Goal: Obtain resource: Download file/media

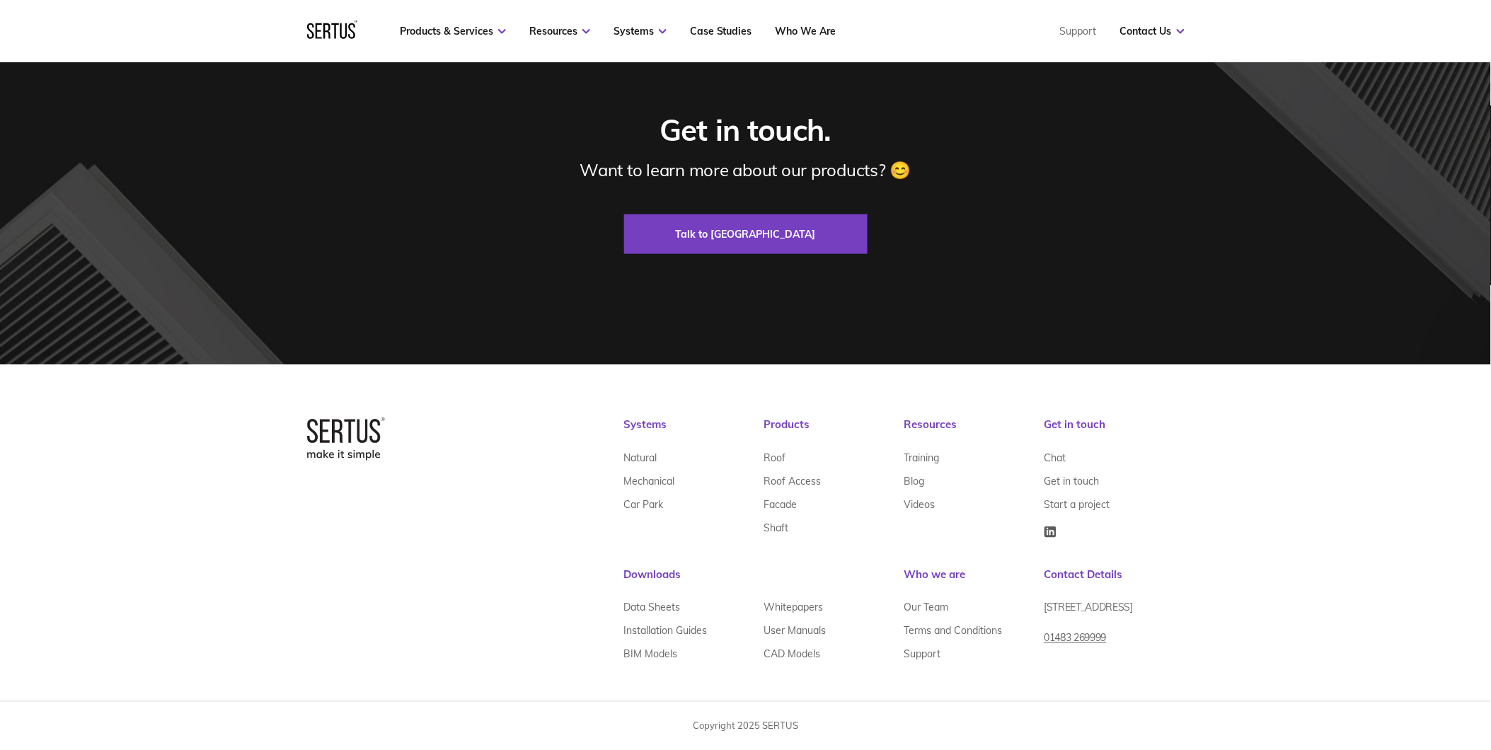
scroll to position [4212, 0]
click at [671, 607] on link "Data Sheets" at bounding box center [652, 607] width 57 height 23
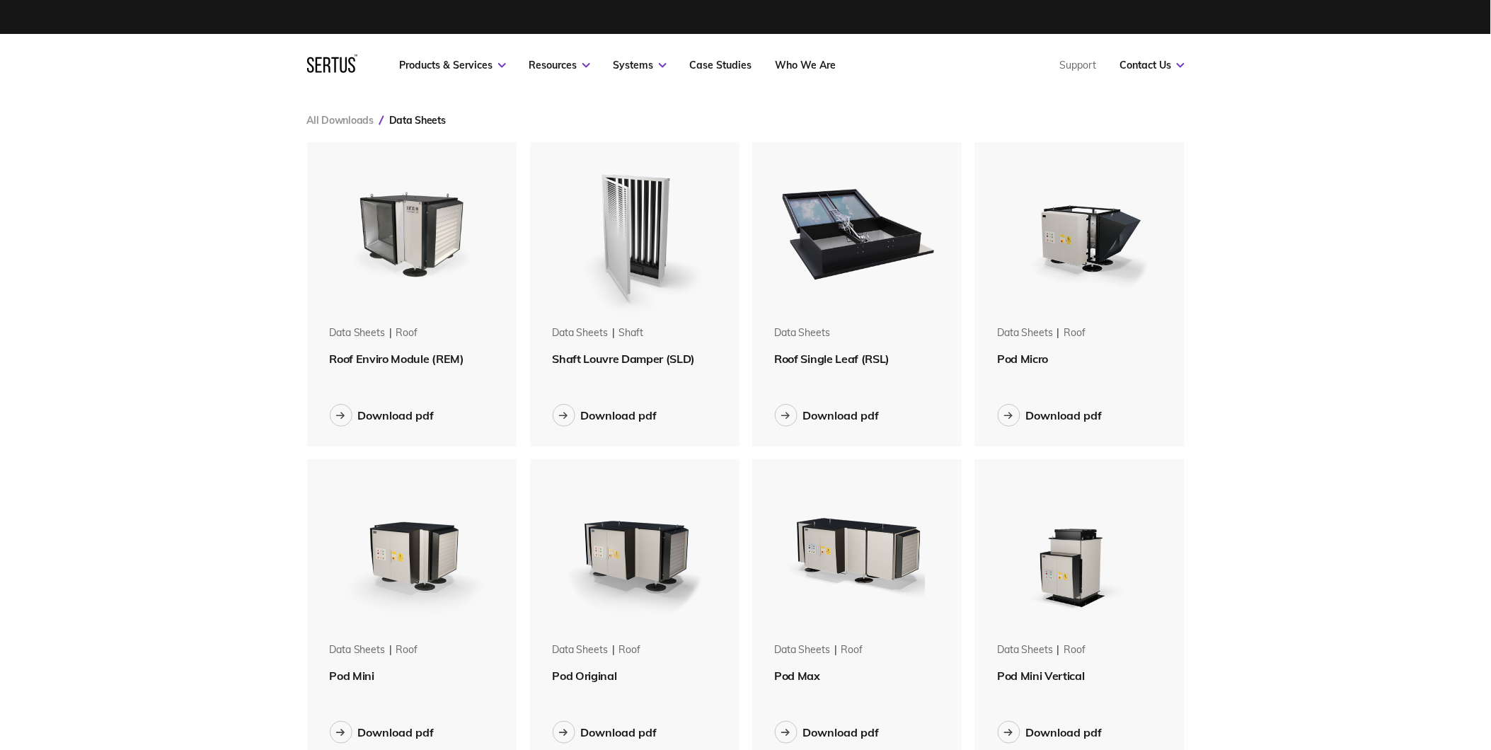
scroll to position [1923, 902]
click at [388, 418] on div "Download pdf" at bounding box center [396, 415] width 76 height 14
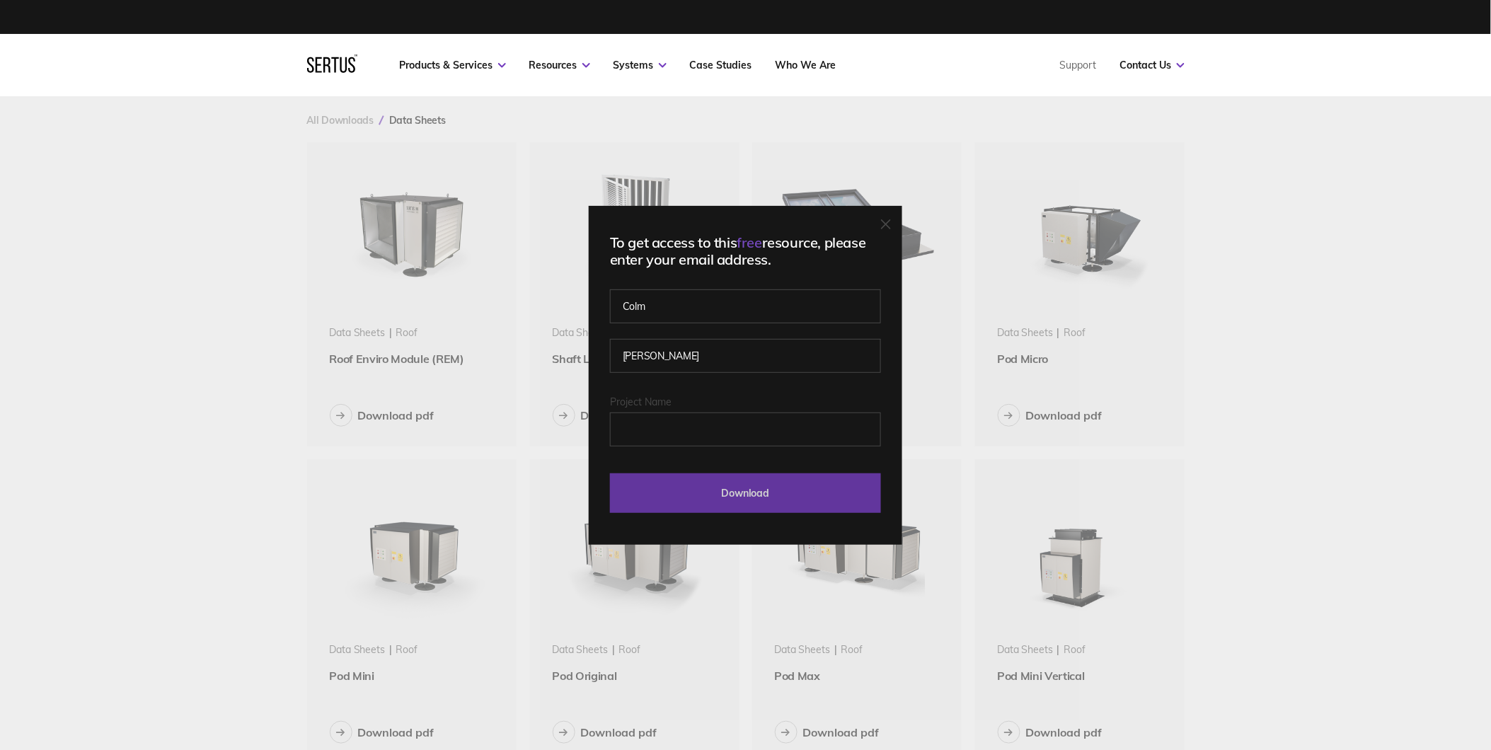
click at [764, 483] on input "Download" at bounding box center [745, 493] width 271 height 40
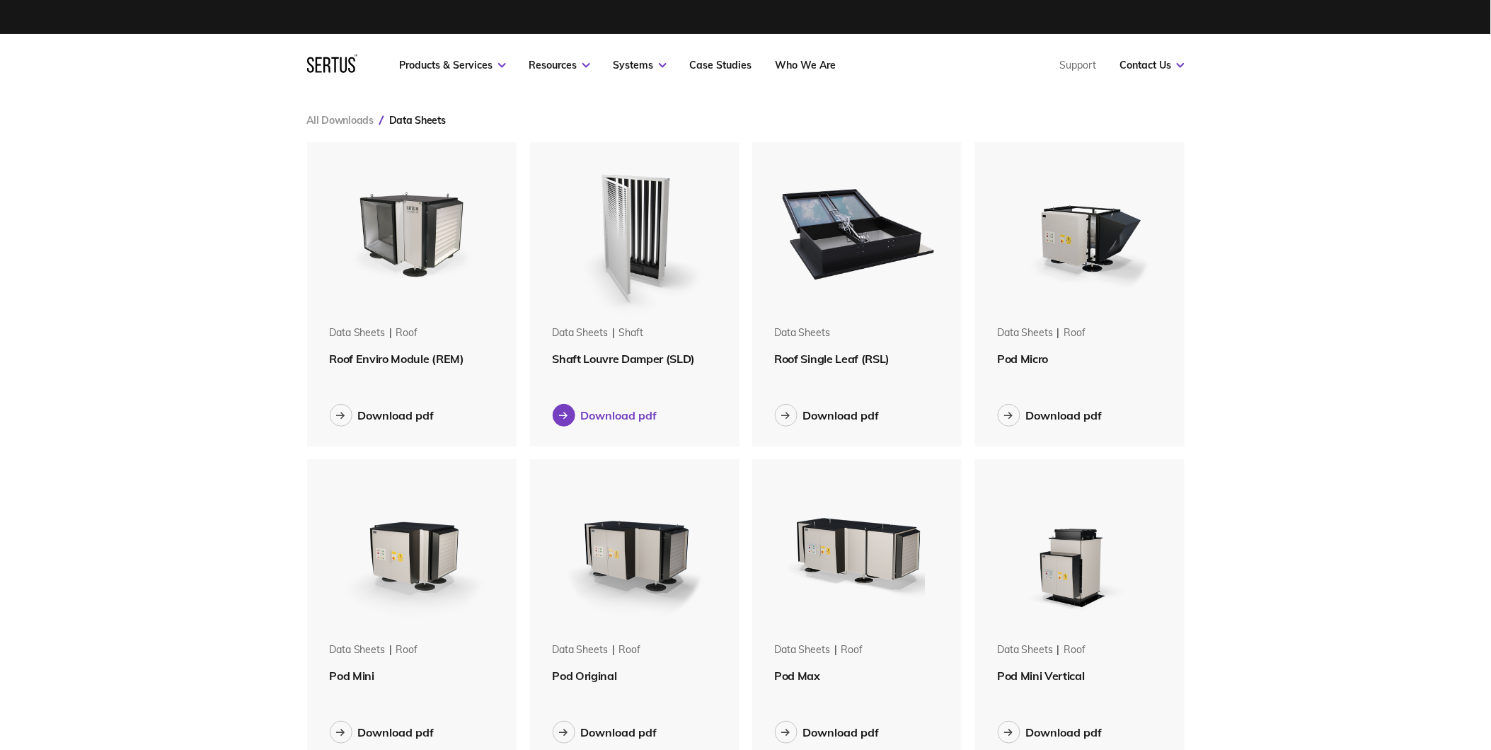
click at [628, 413] on div "Download pdf" at bounding box center [619, 415] width 76 height 14
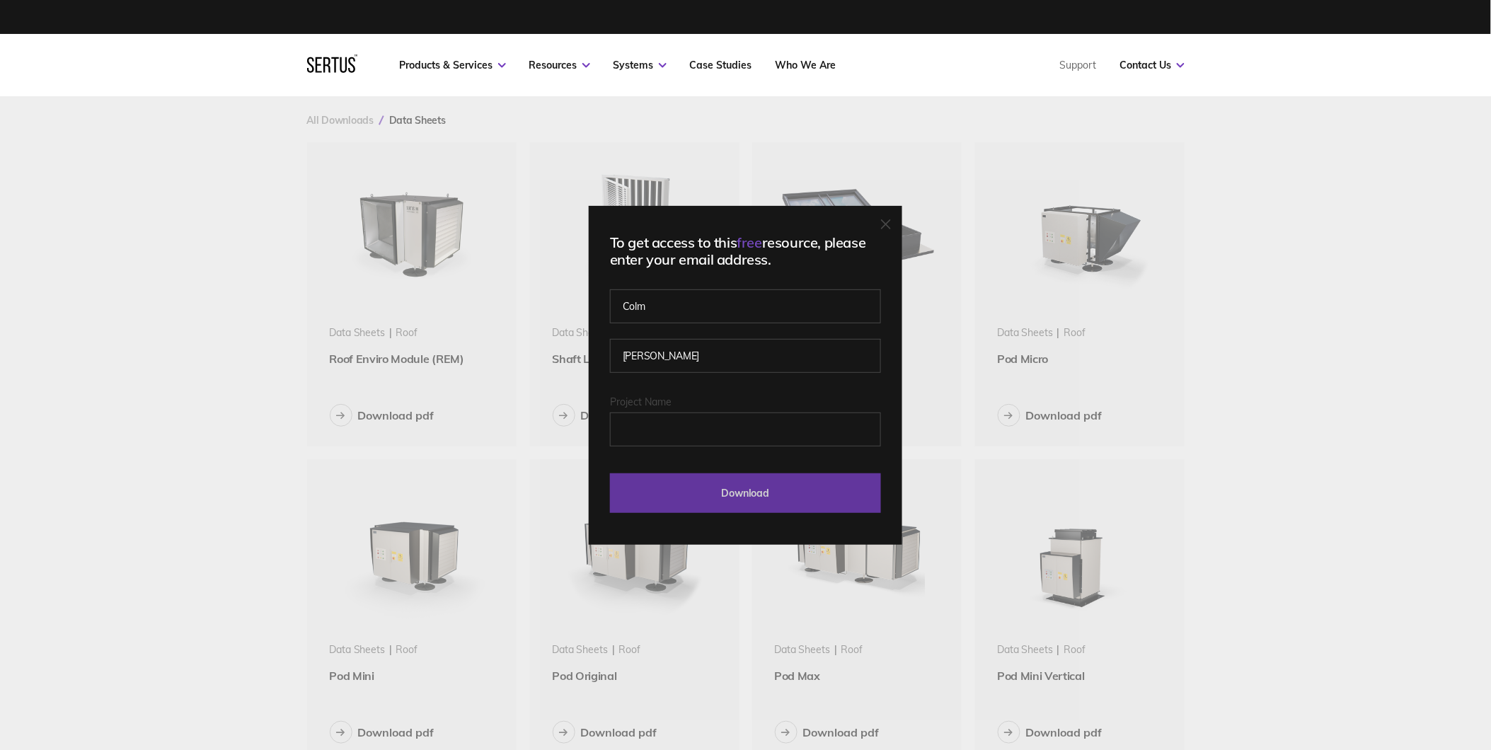
click at [796, 498] on input "Download" at bounding box center [745, 493] width 271 height 40
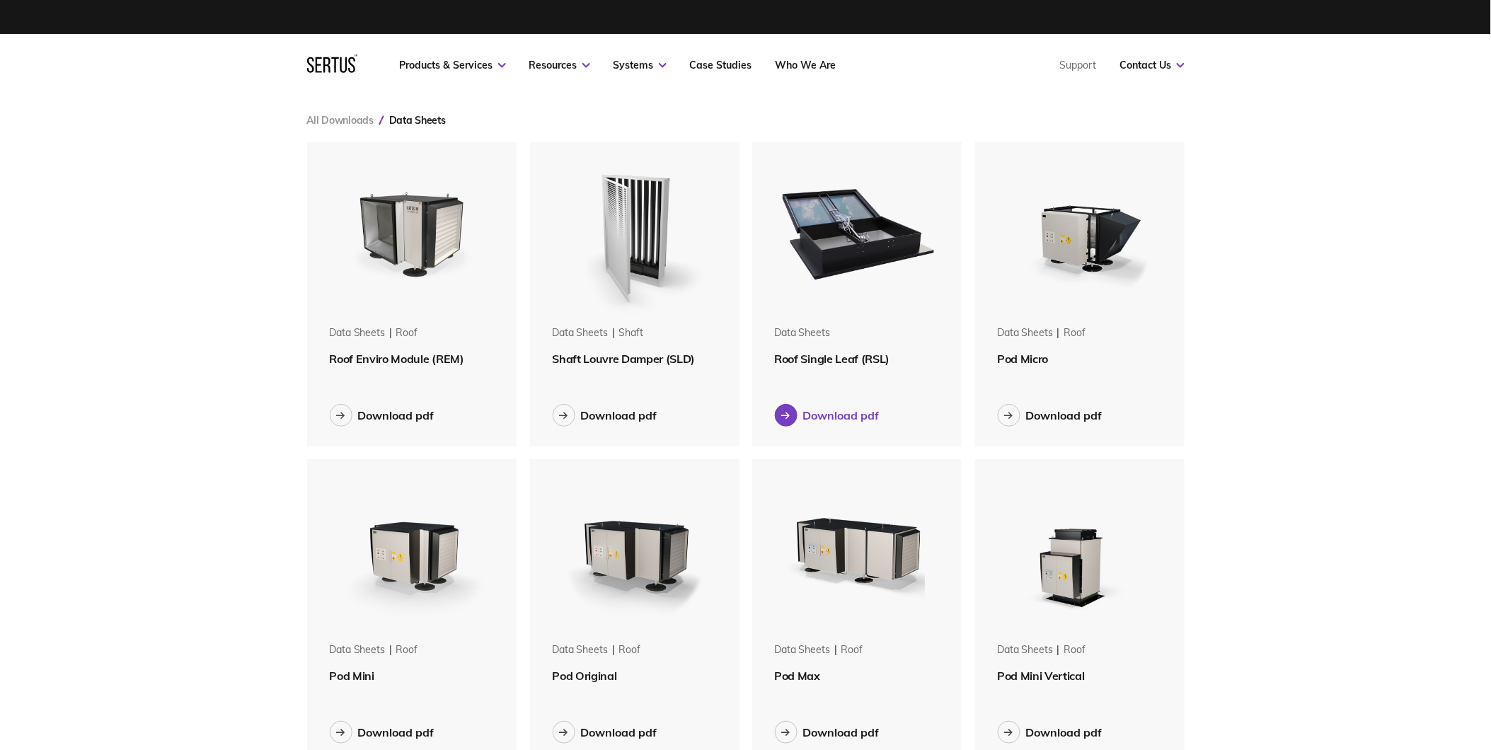
click at [850, 417] on div "Download pdf" at bounding box center [841, 415] width 76 height 14
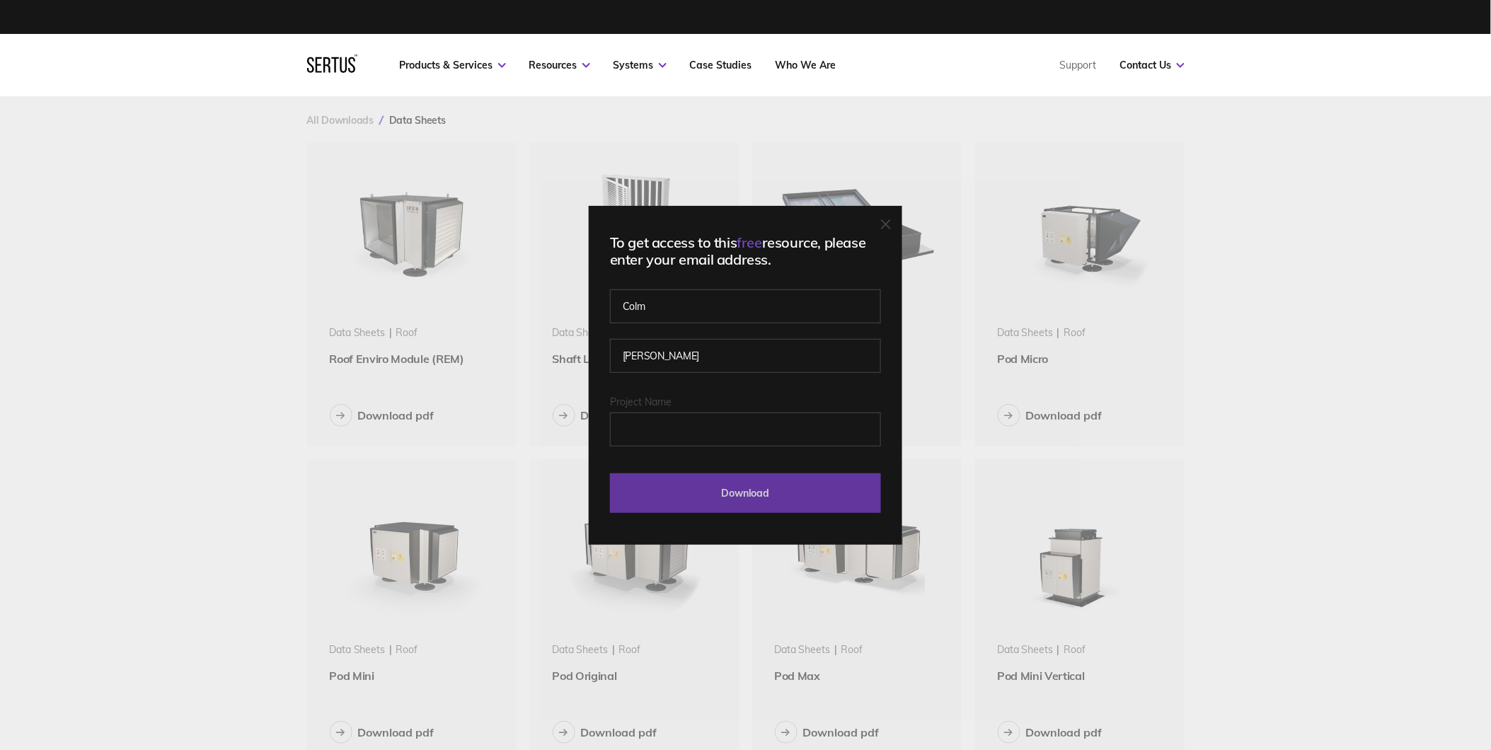
click at [811, 482] on input "Download" at bounding box center [745, 493] width 271 height 40
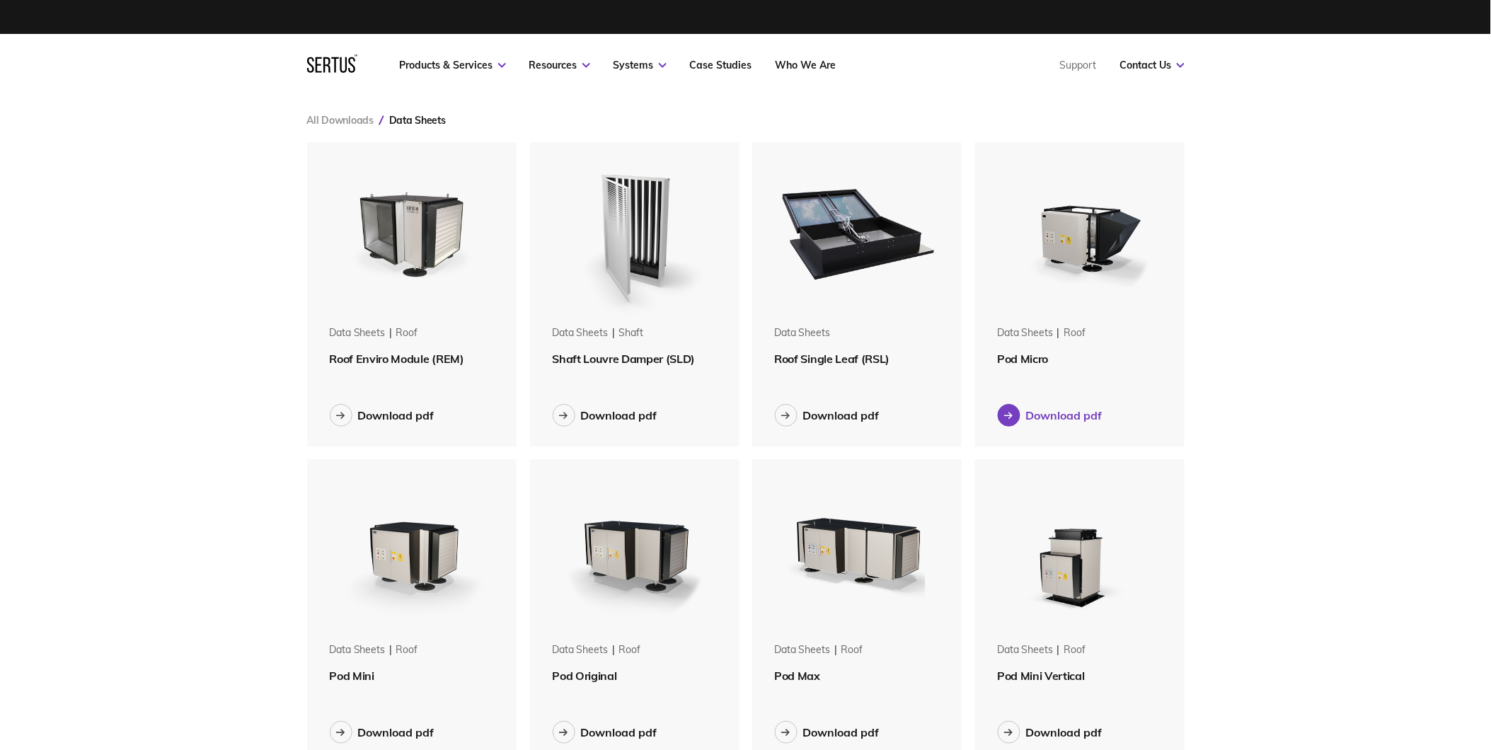
click at [1046, 412] on div "Download pdf" at bounding box center [1064, 415] width 76 height 14
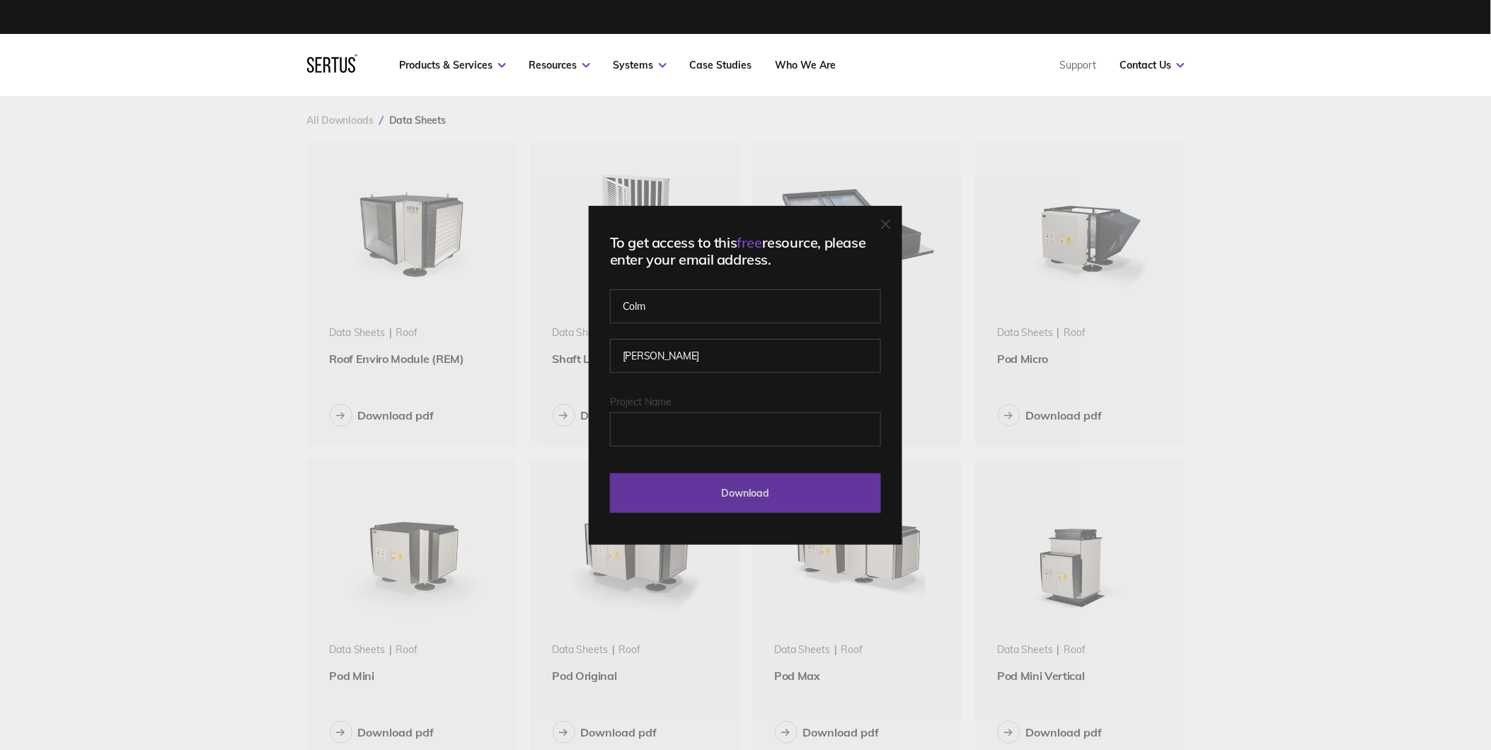
click at [757, 493] on input "Download" at bounding box center [745, 493] width 271 height 40
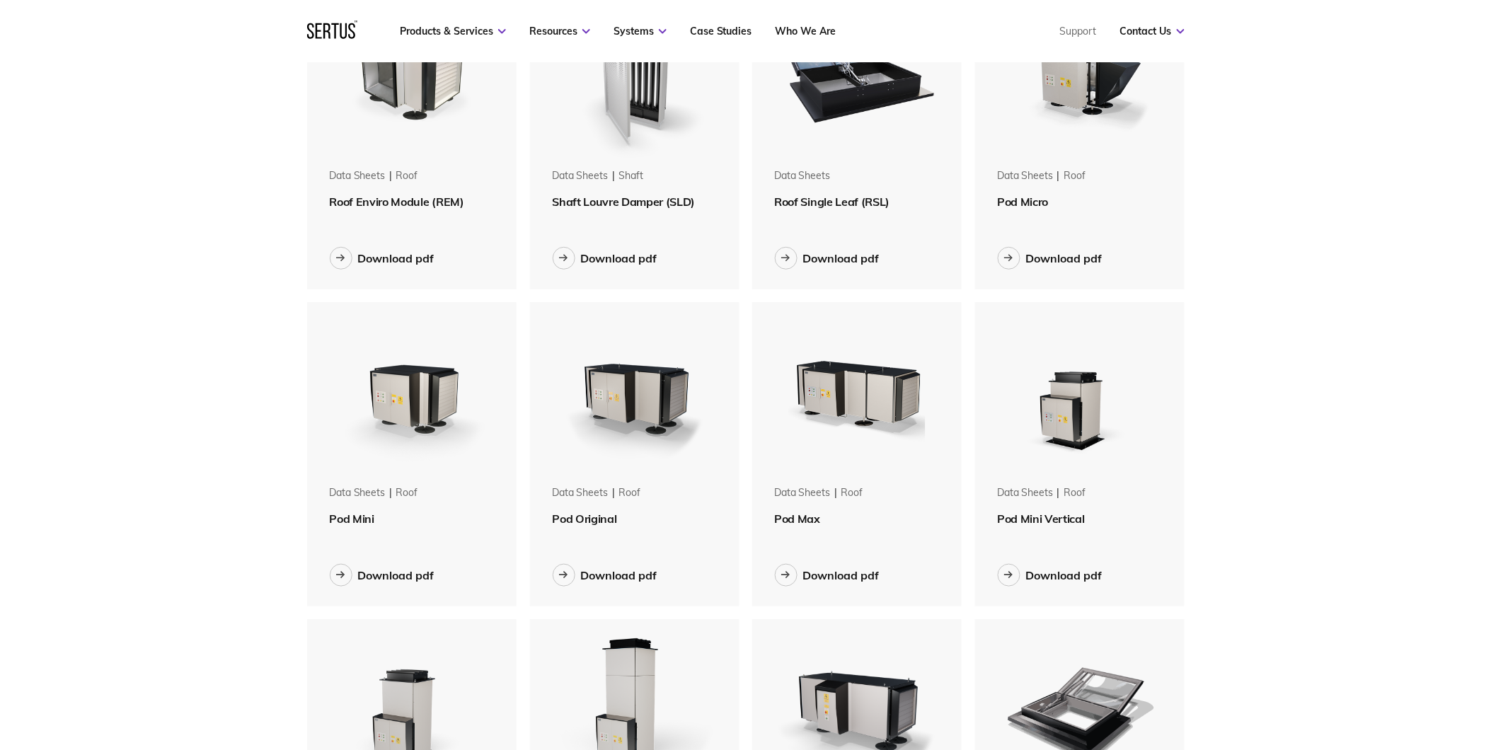
scroll to position [314, 0]
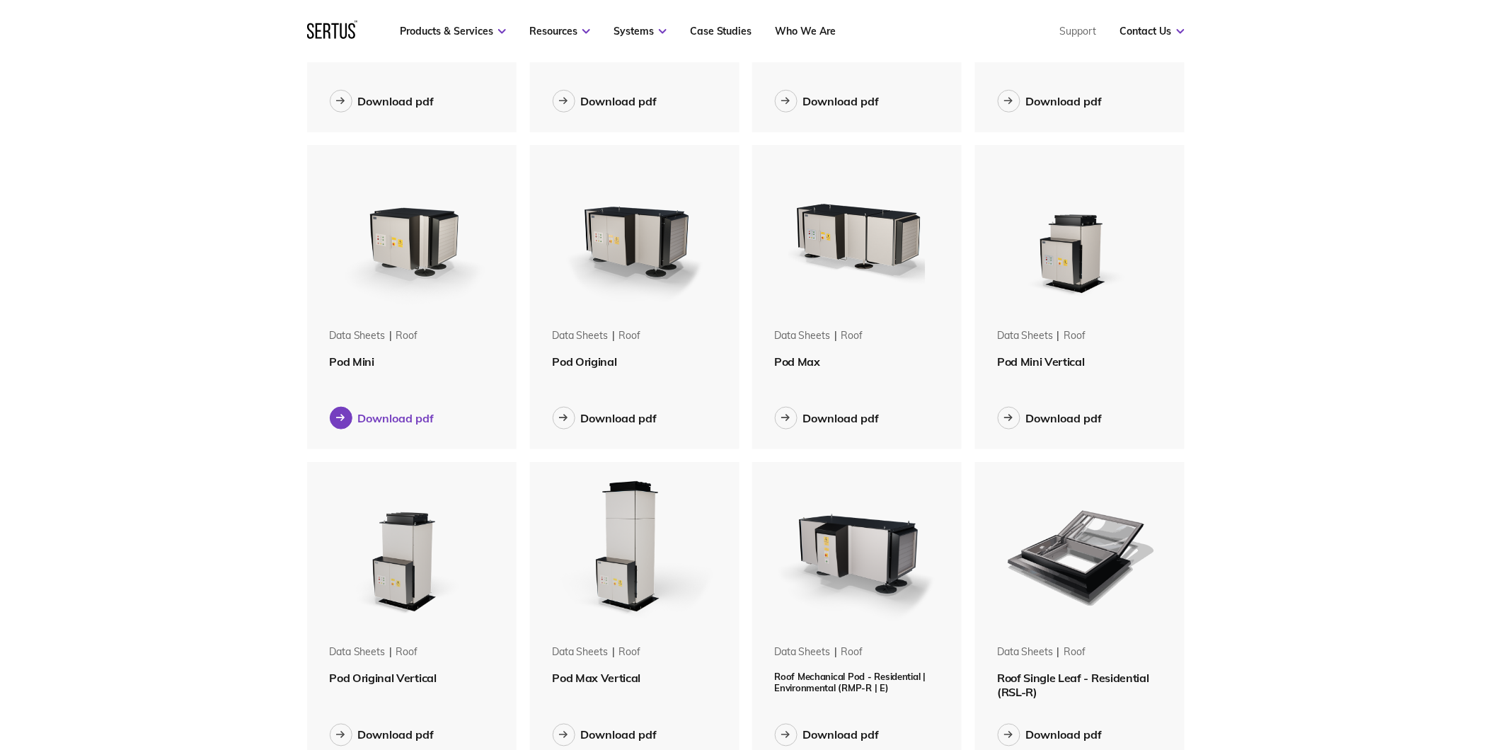
click at [400, 415] on div "Download pdf" at bounding box center [396, 418] width 76 height 14
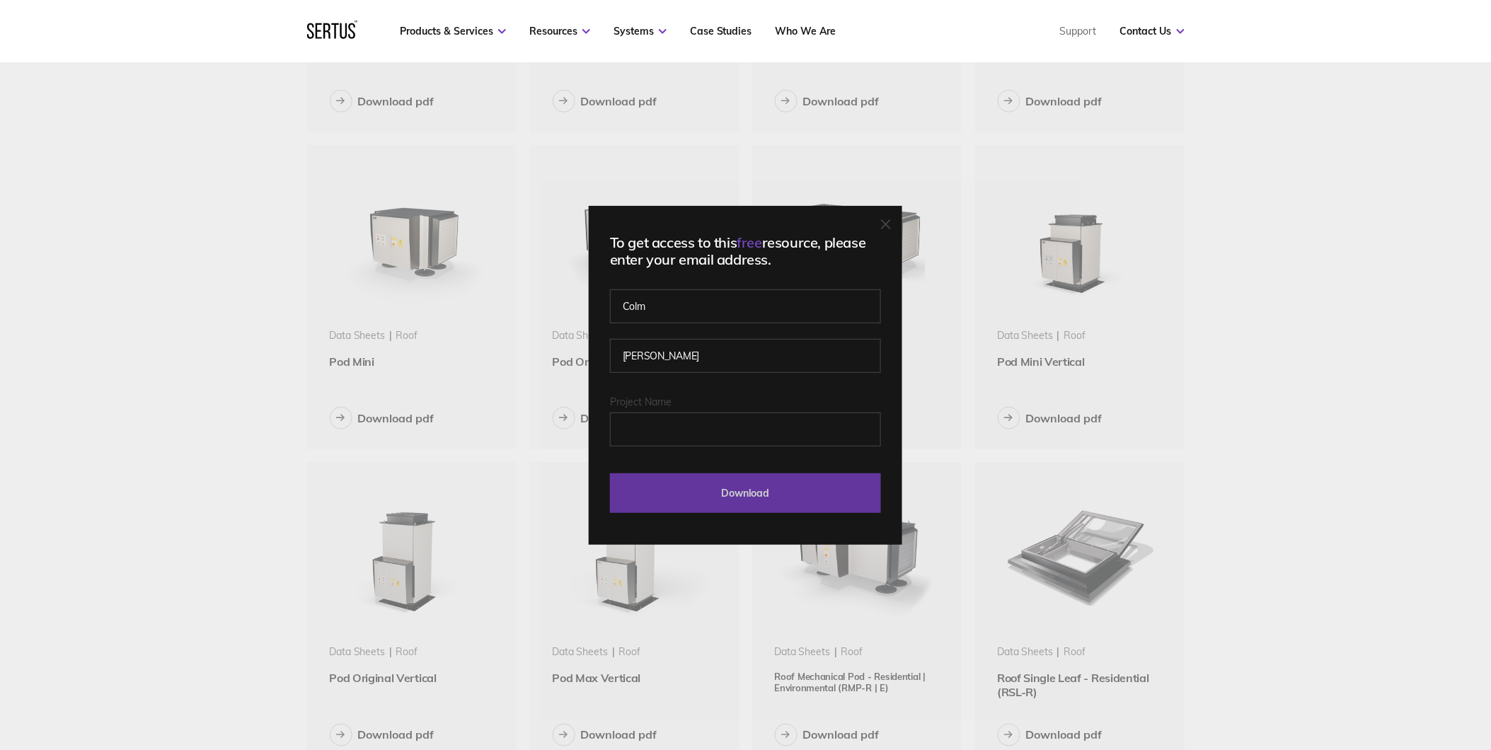
click at [775, 502] on input "Download" at bounding box center [745, 493] width 271 height 40
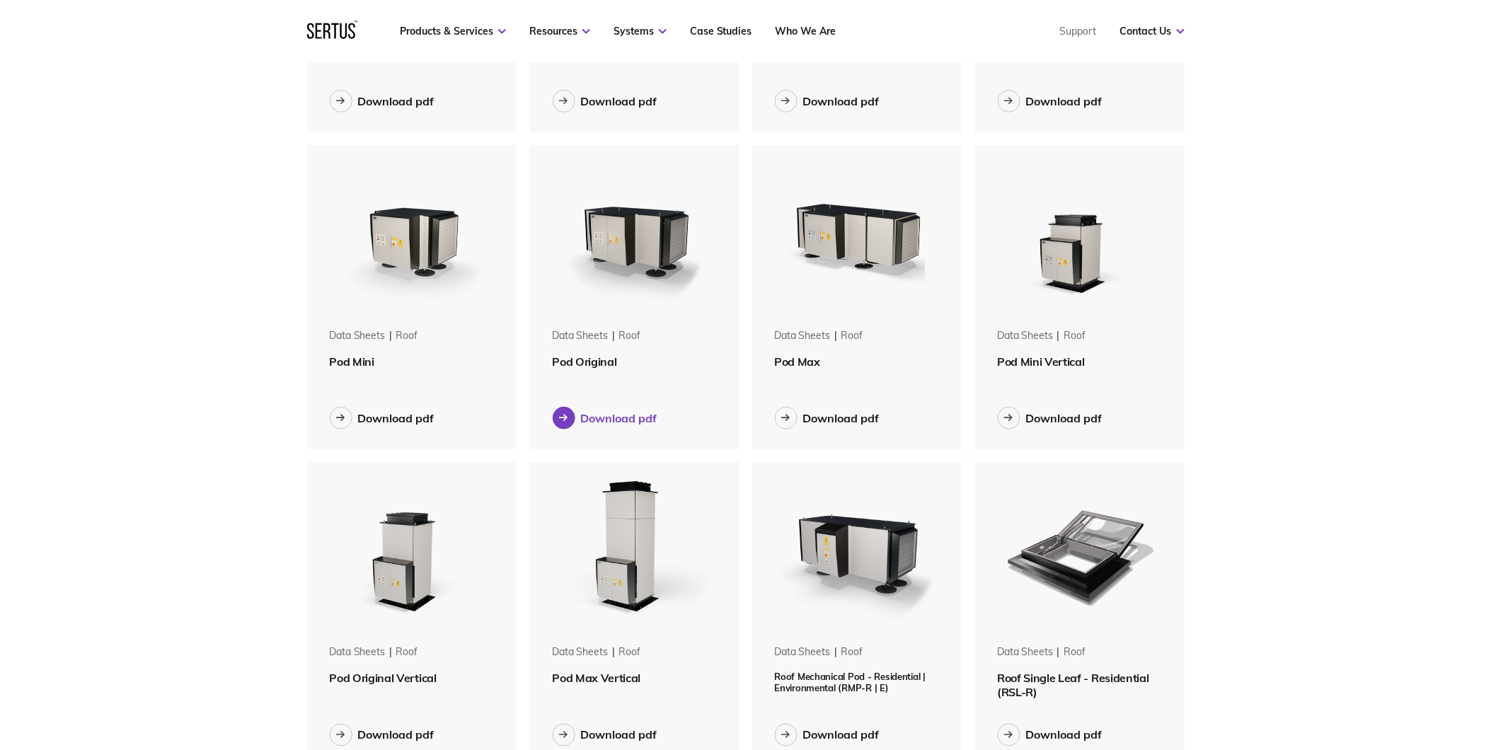
click at [638, 416] on div "Download pdf" at bounding box center [619, 418] width 76 height 14
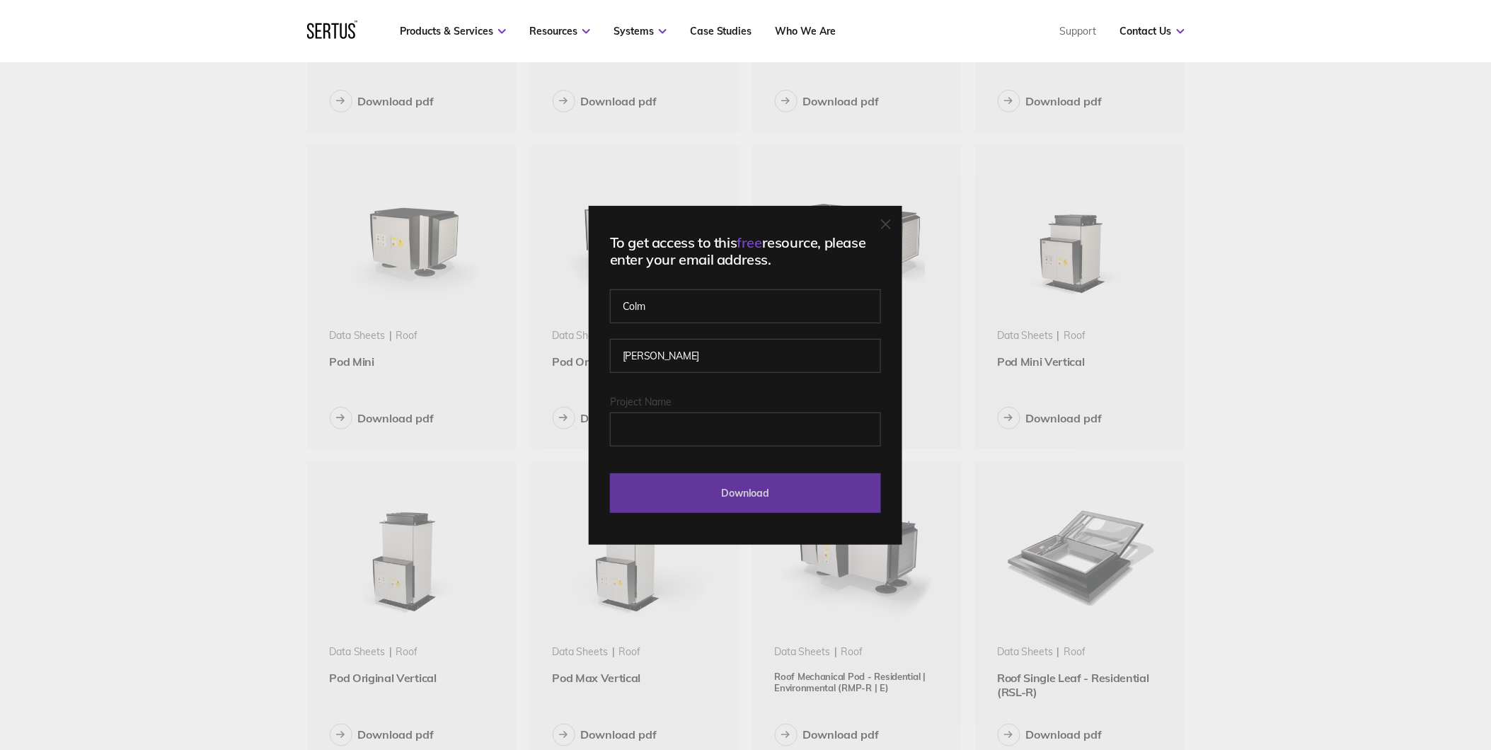
drag, startPoint x: 710, startPoint y: 492, endPoint x: 705, endPoint y: 478, distance: 15.0
click at [710, 492] on input "Download" at bounding box center [745, 493] width 271 height 40
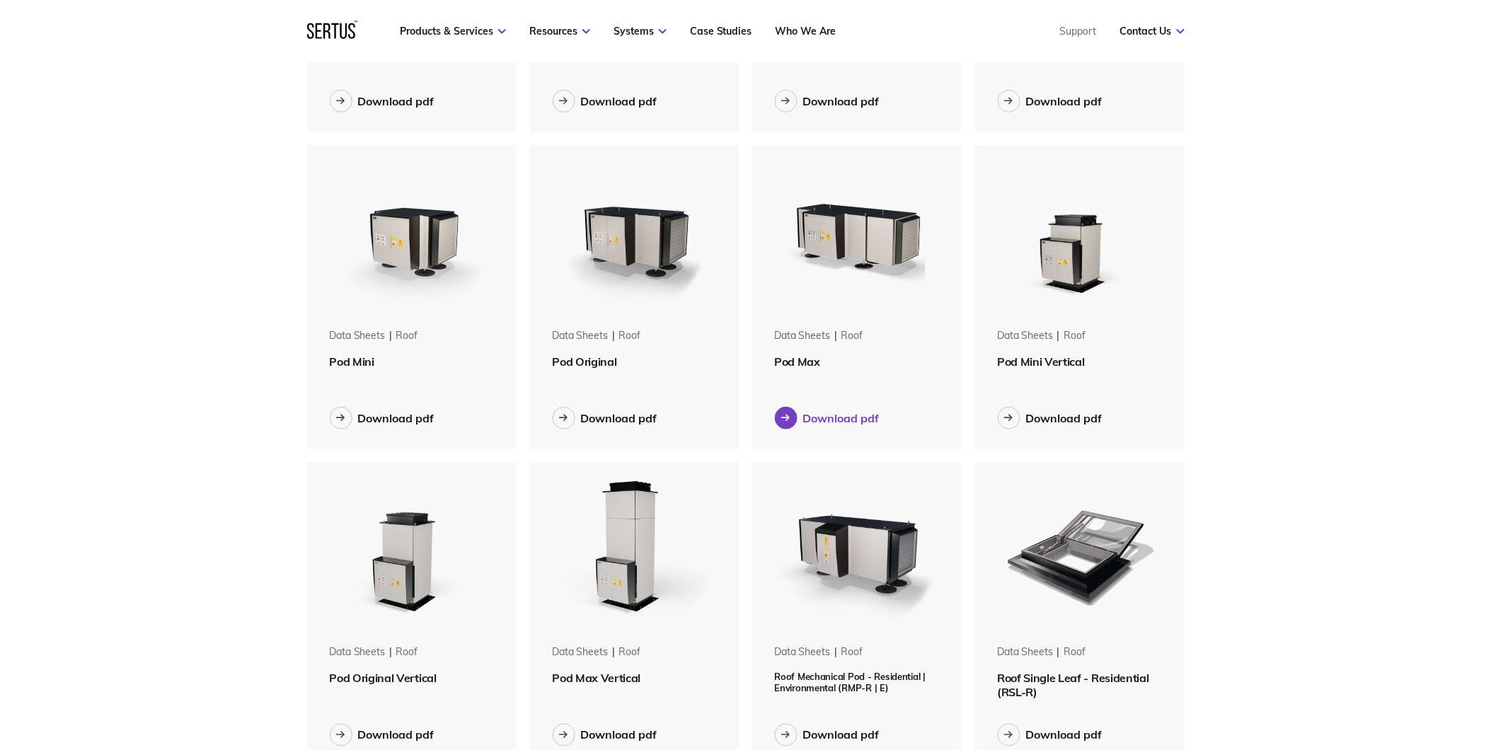
click at [834, 416] on div "Download pdf" at bounding box center [841, 418] width 76 height 14
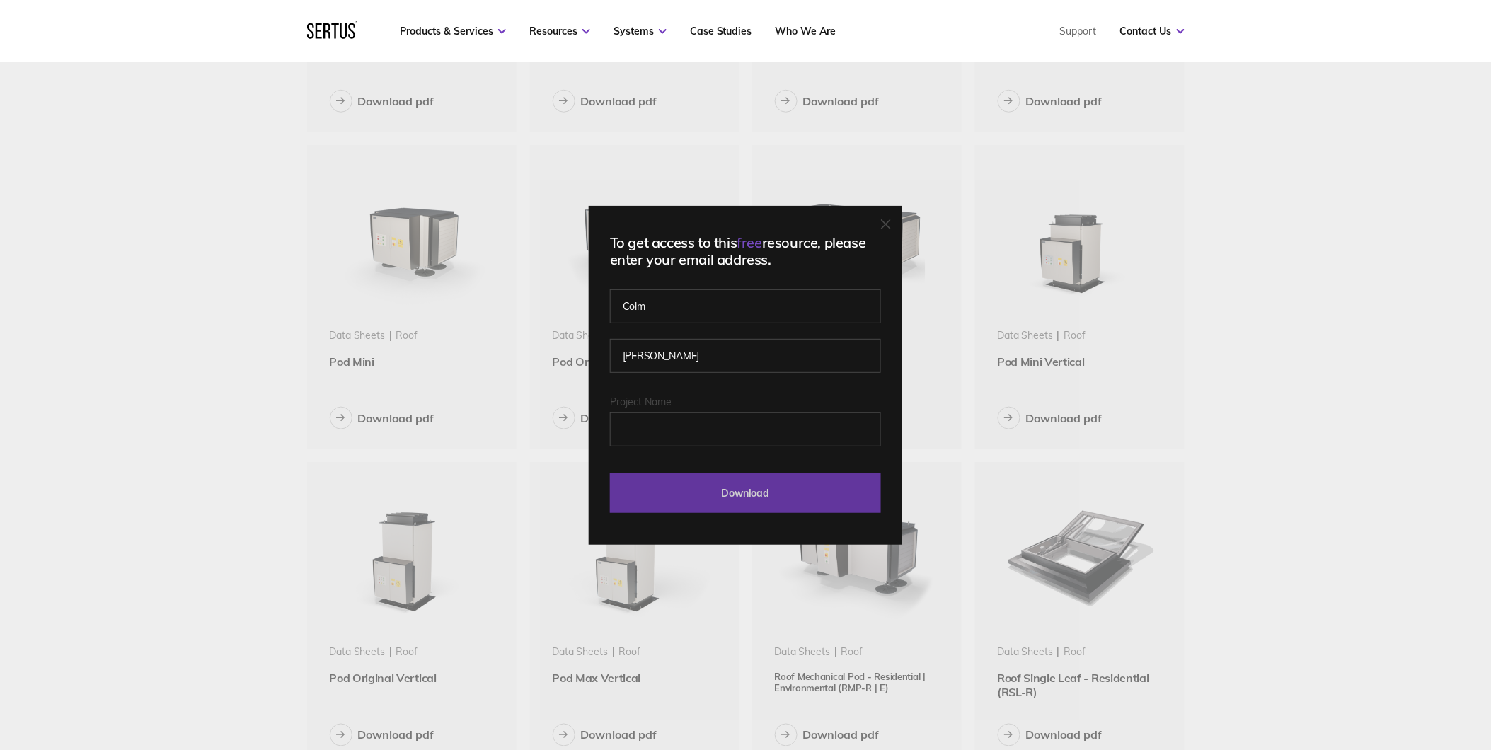
click at [786, 507] on input "Download" at bounding box center [745, 493] width 271 height 40
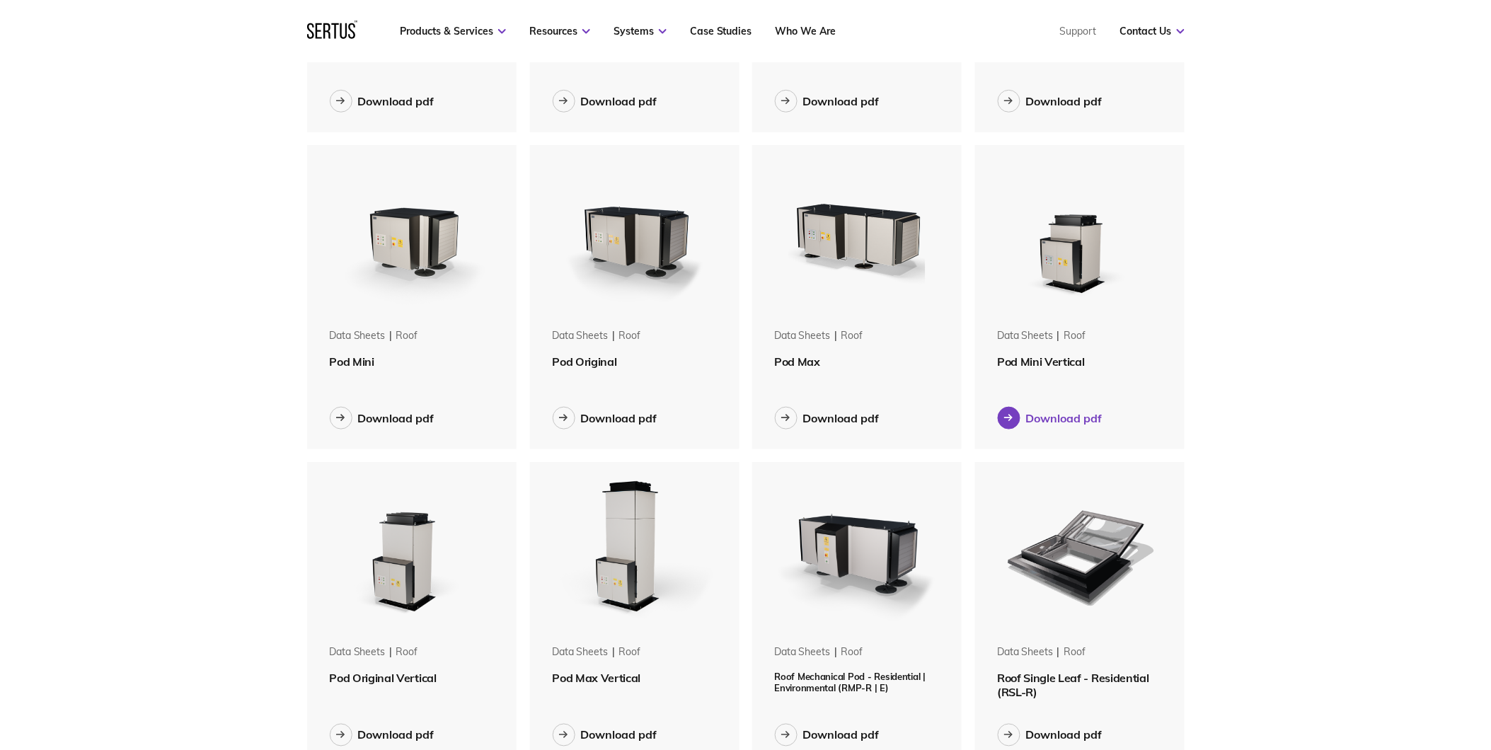
click at [1058, 414] on div "Download pdf" at bounding box center [1064, 418] width 76 height 14
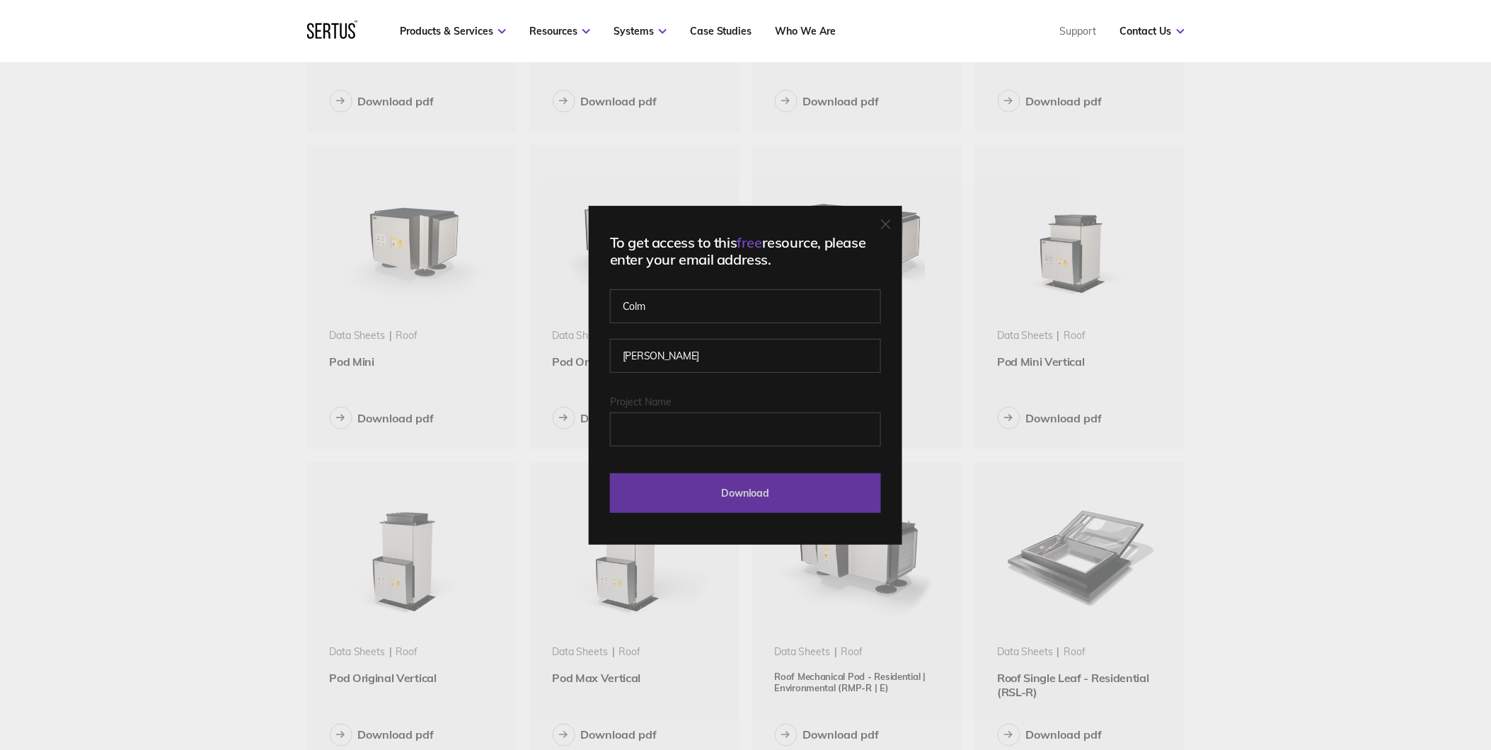
click at [755, 497] on input "Download" at bounding box center [745, 493] width 271 height 40
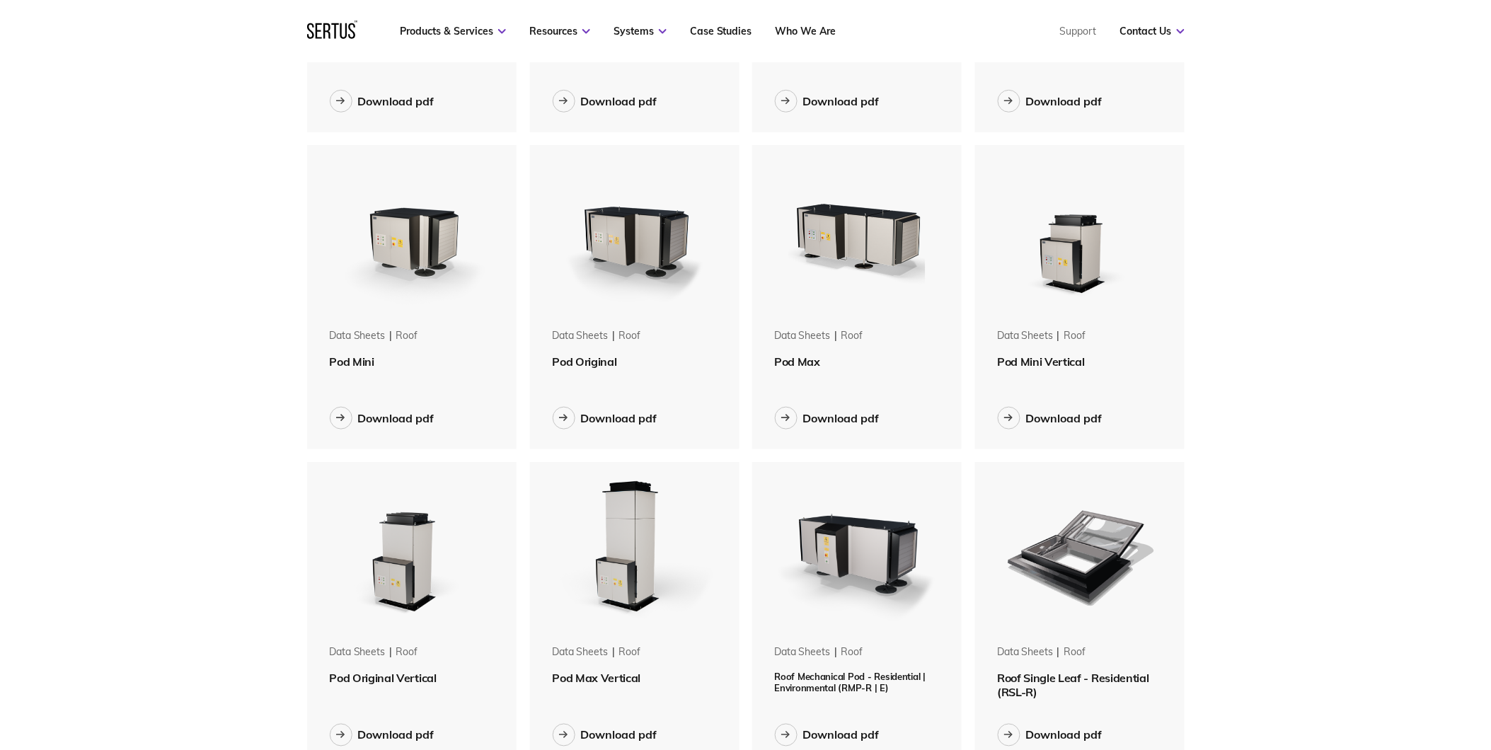
click at [412, 676] on span "Pod Original Vertical" at bounding box center [383, 679] width 107 height 14
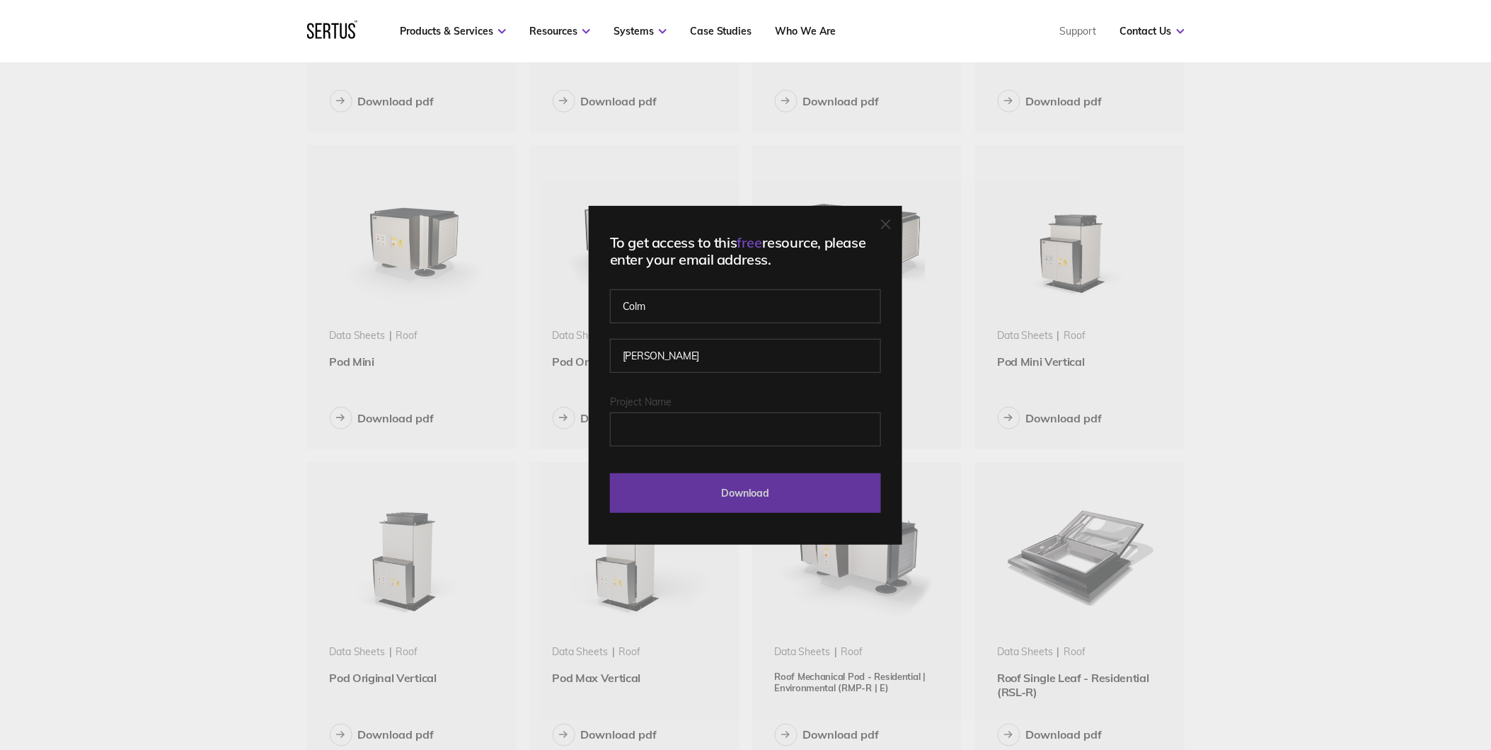
click at [717, 494] on input "Download" at bounding box center [745, 493] width 271 height 40
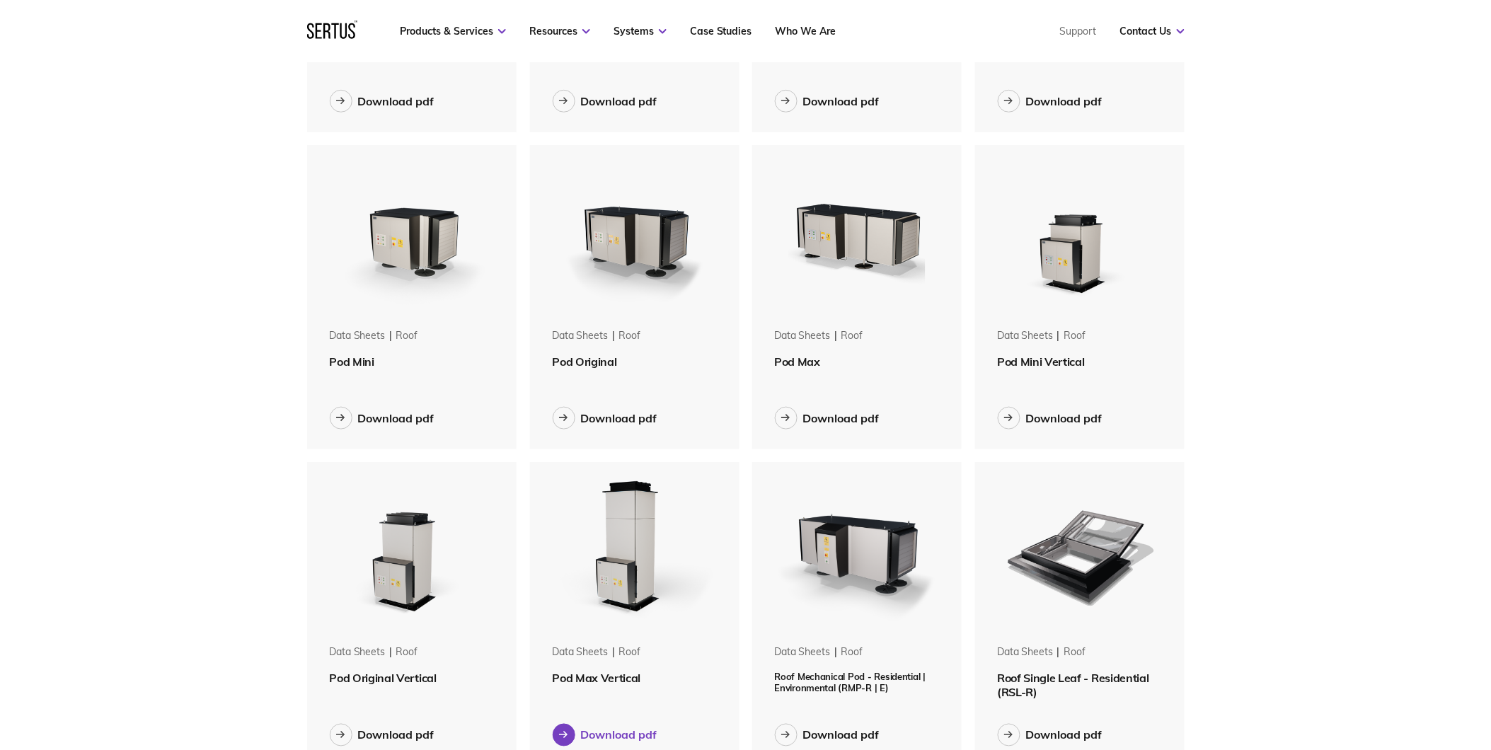
click at [620, 736] on div "Download pdf" at bounding box center [619, 735] width 76 height 14
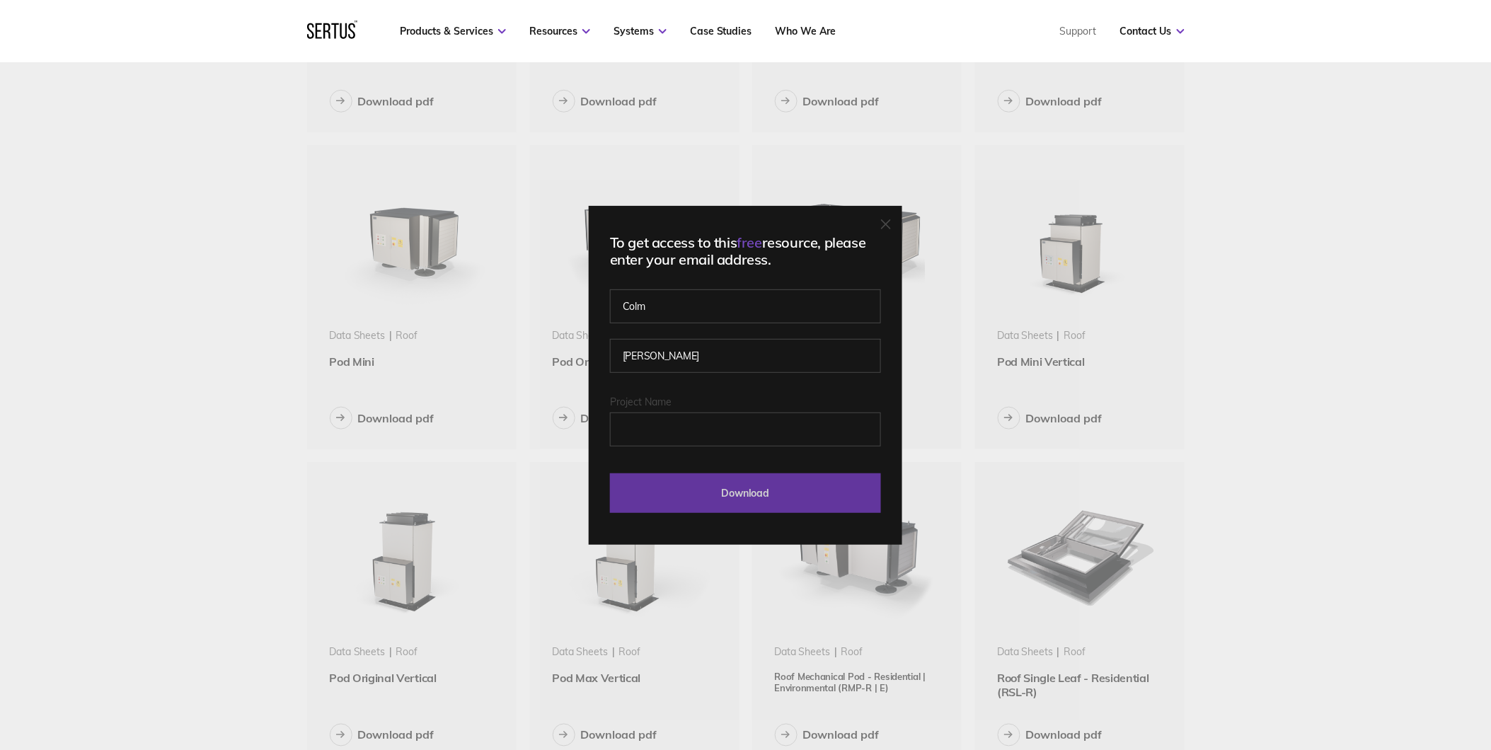
click at [822, 492] on input "Download" at bounding box center [745, 493] width 271 height 40
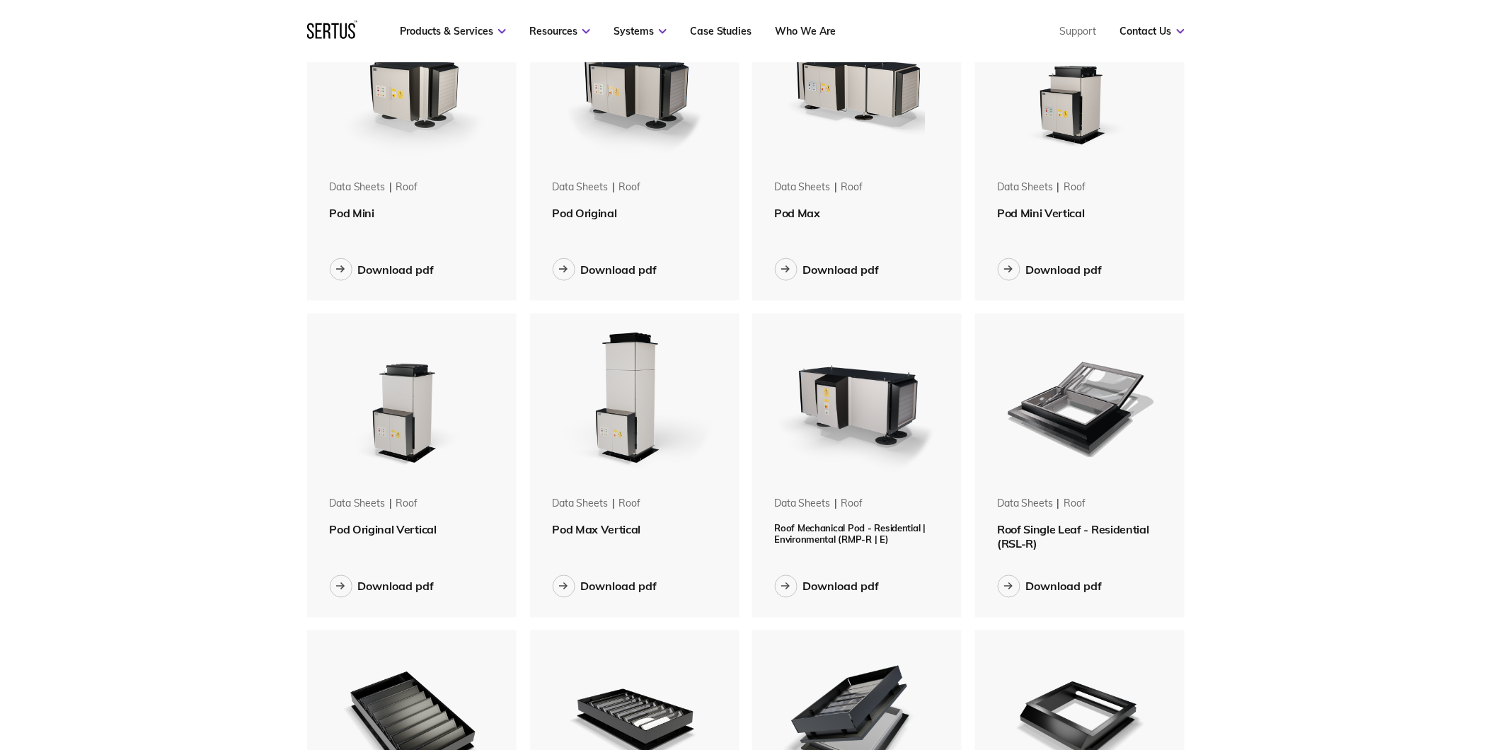
scroll to position [471, 0]
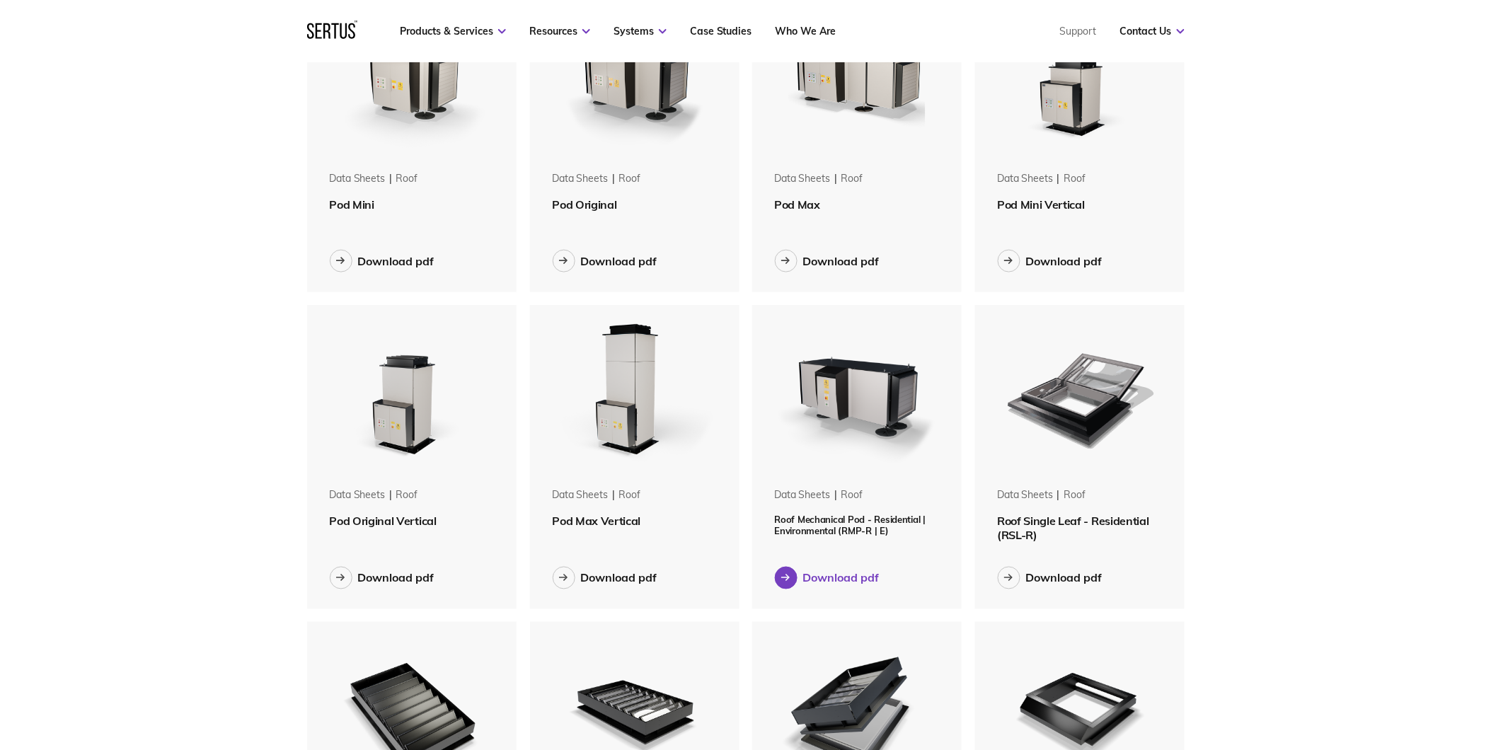
click at [829, 575] on div "Download pdf" at bounding box center [841, 578] width 76 height 14
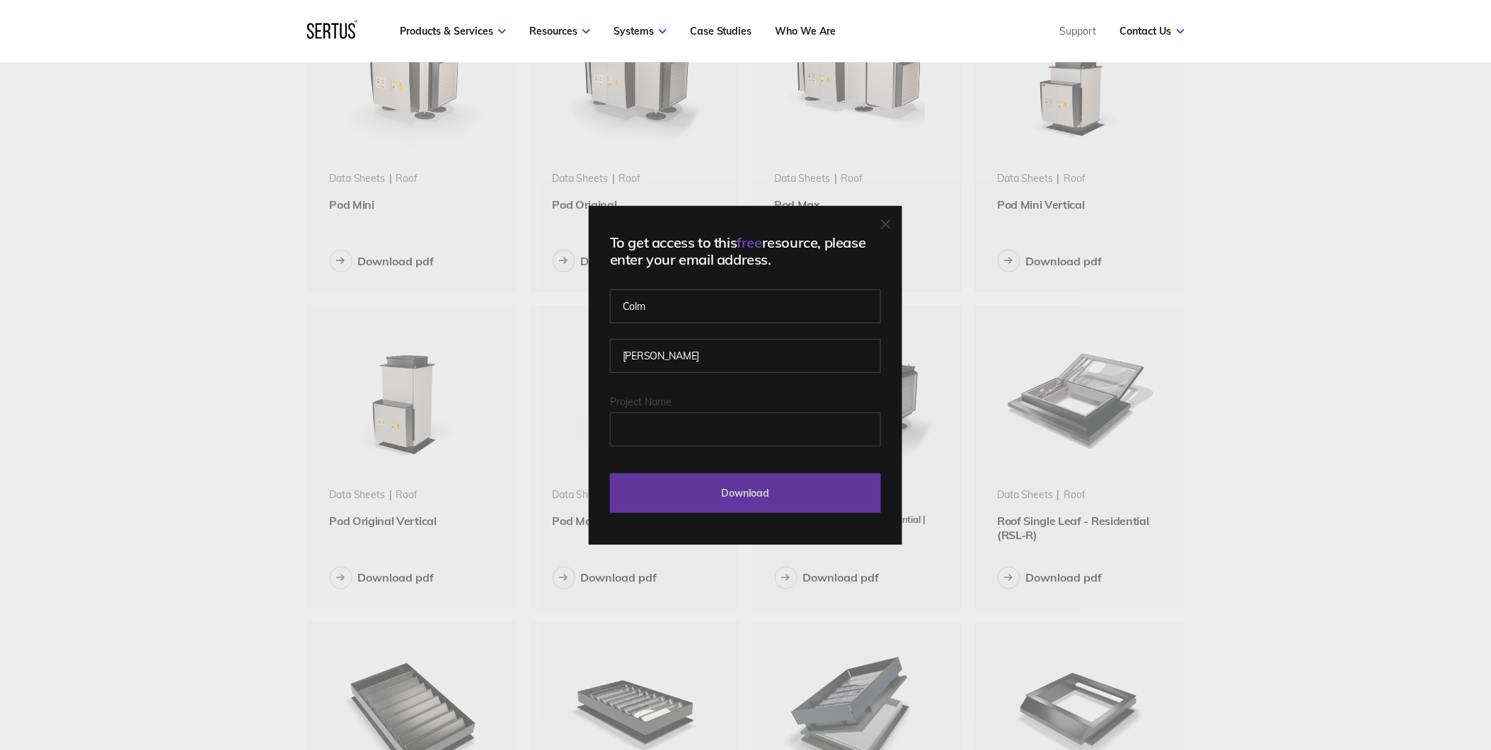
click at [809, 499] on input "Download" at bounding box center [745, 493] width 271 height 40
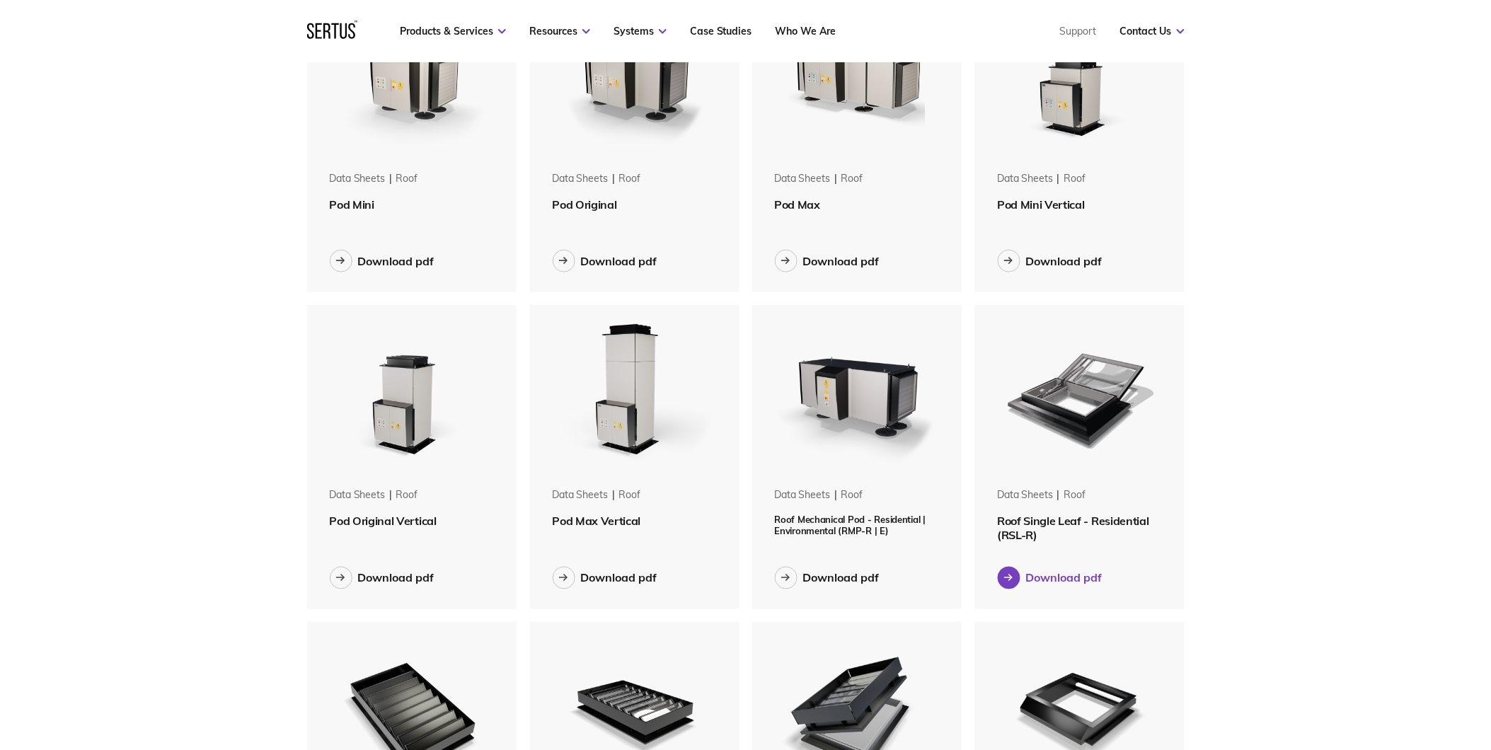
click at [1059, 581] on div "Download pdf" at bounding box center [1064, 578] width 76 height 14
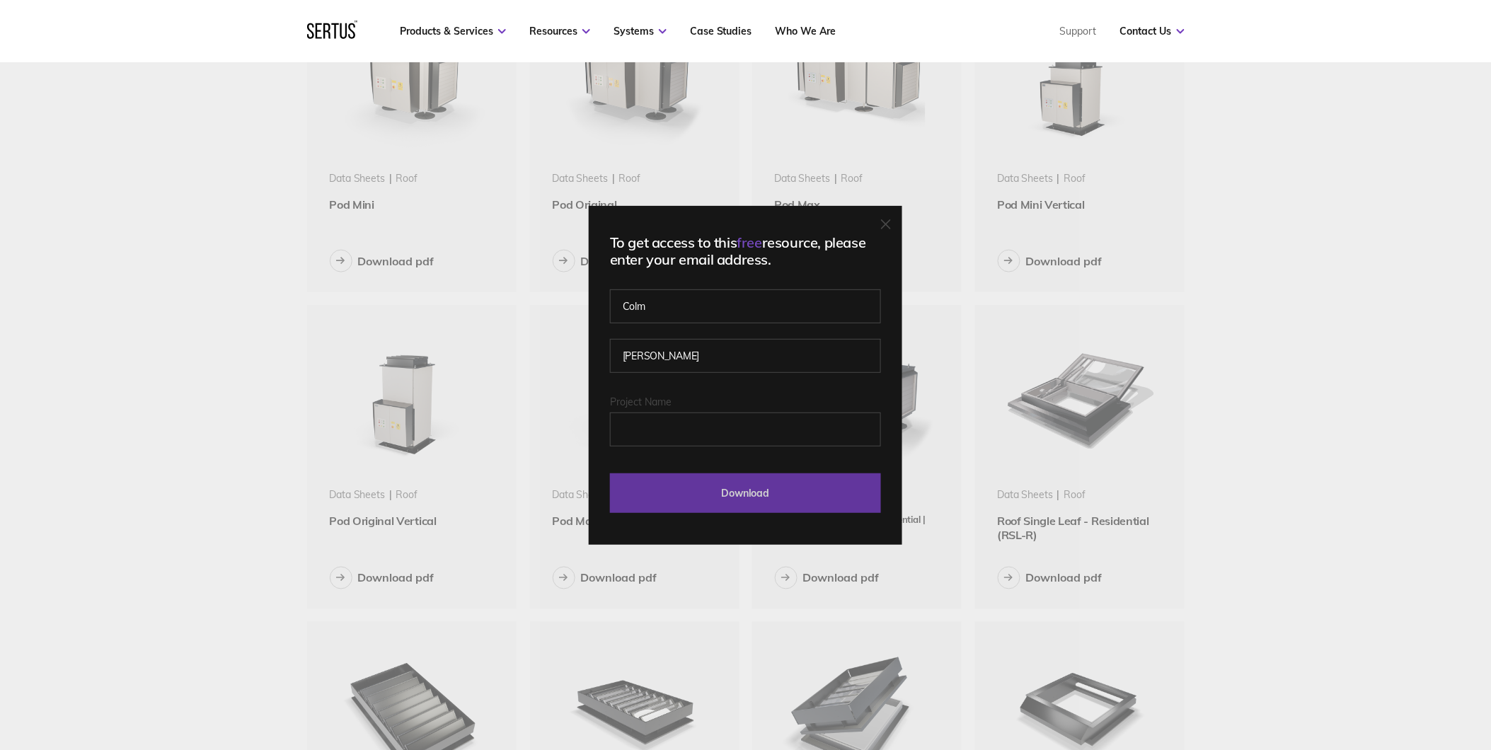
click at [778, 497] on input "Download" at bounding box center [745, 493] width 271 height 40
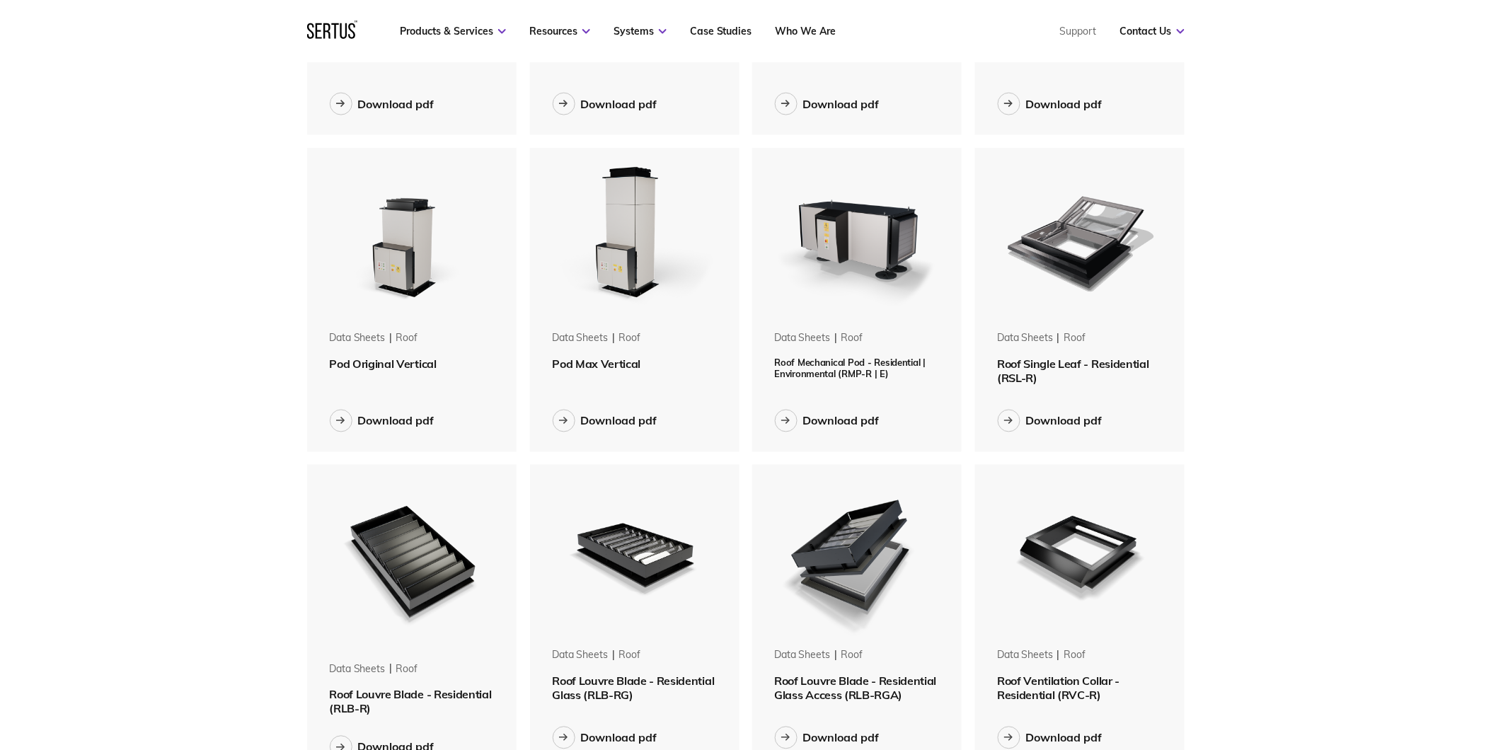
scroll to position [786, 0]
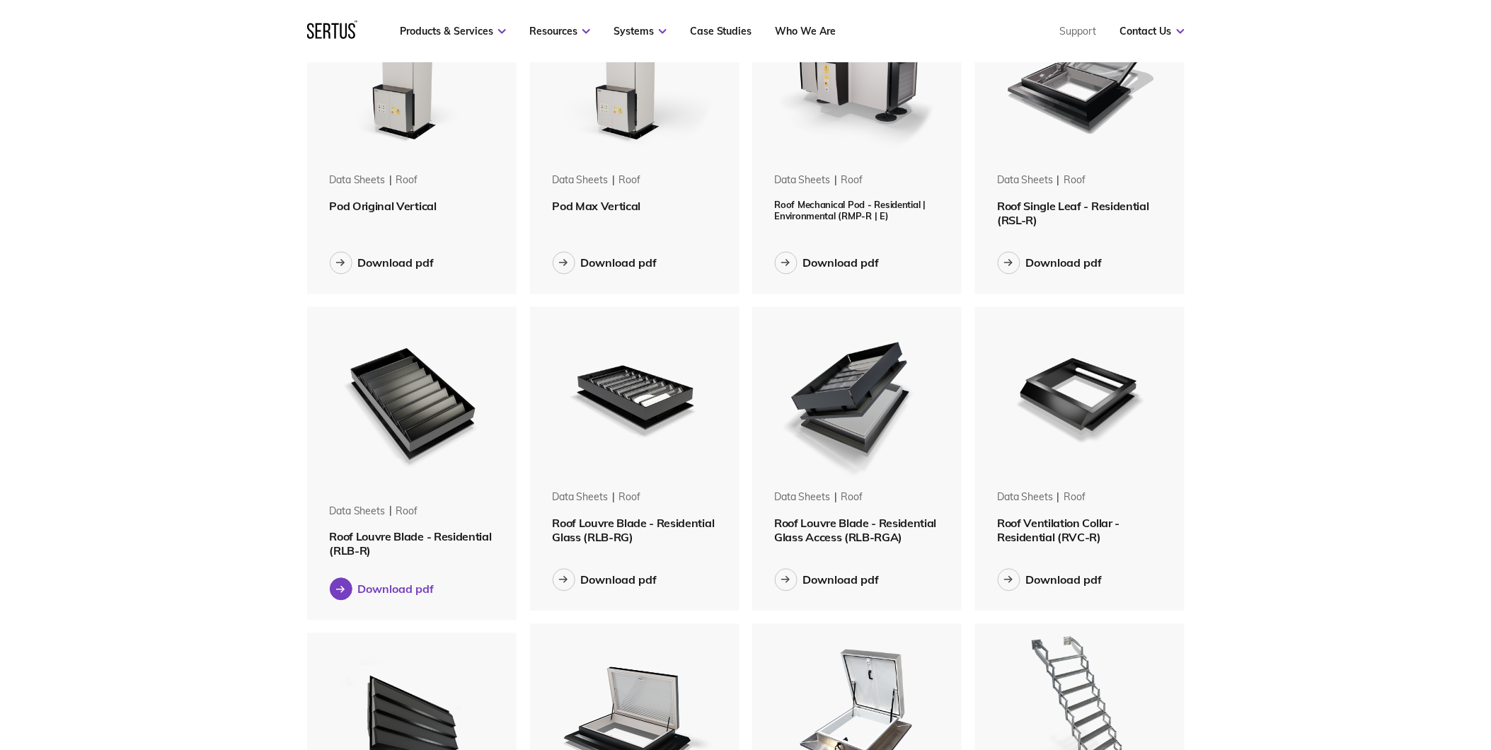
click at [415, 579] on button "Download pdf" at bounding box center [382, 589] width 105 height 23
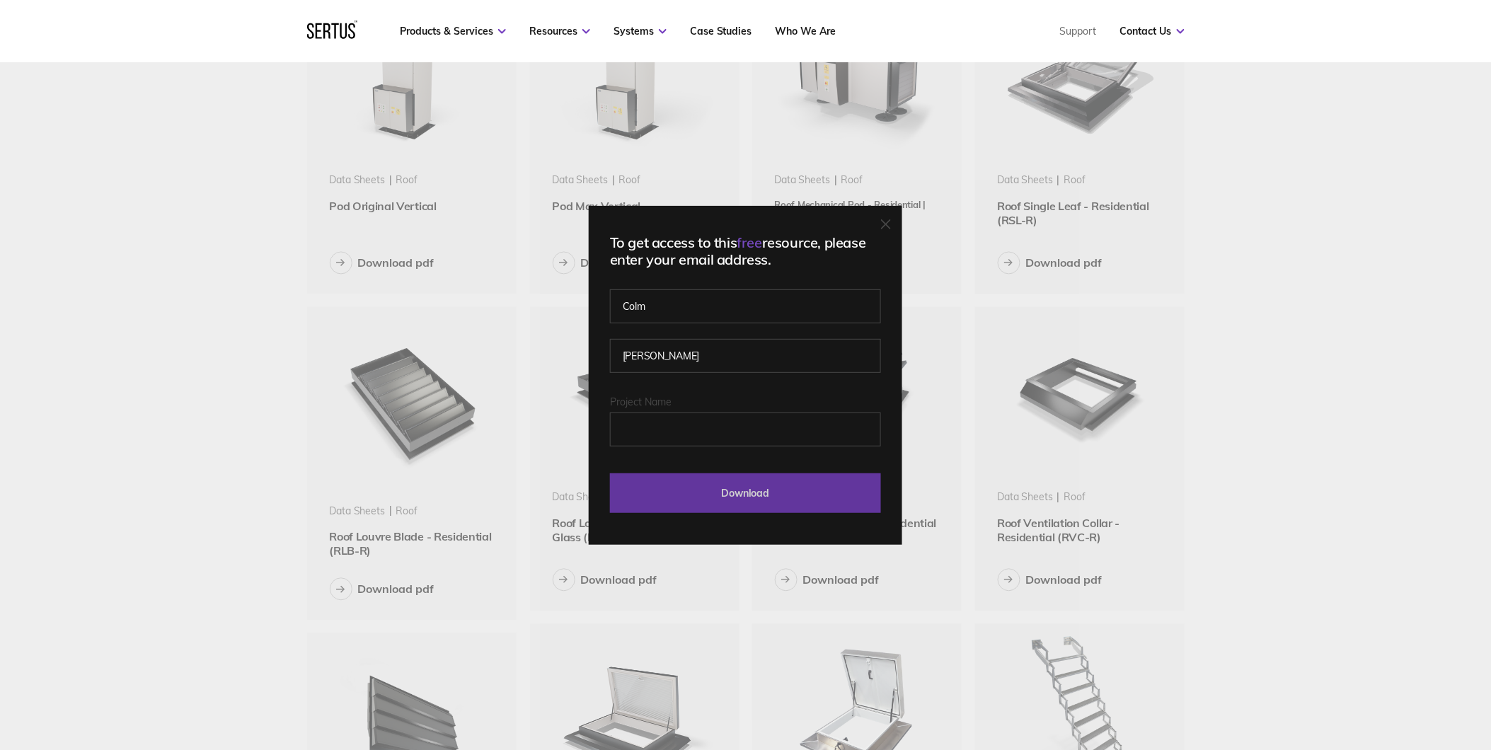
click at [686, 500] on input "Download" at bounding box center [745, 493] width 271 height 40
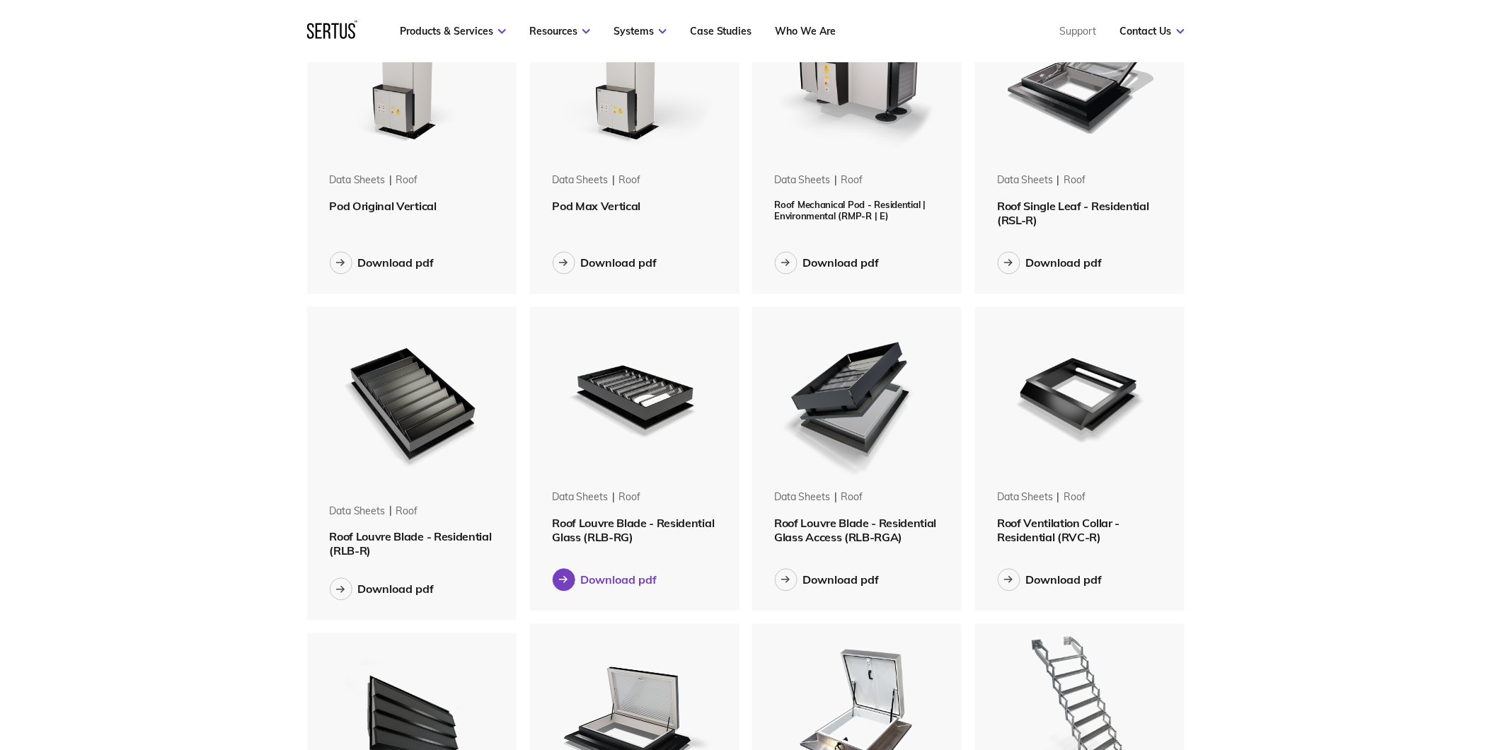
click at [611, 577] on div "Download pdf" at bounding box center [619, 580] width 76 height 14
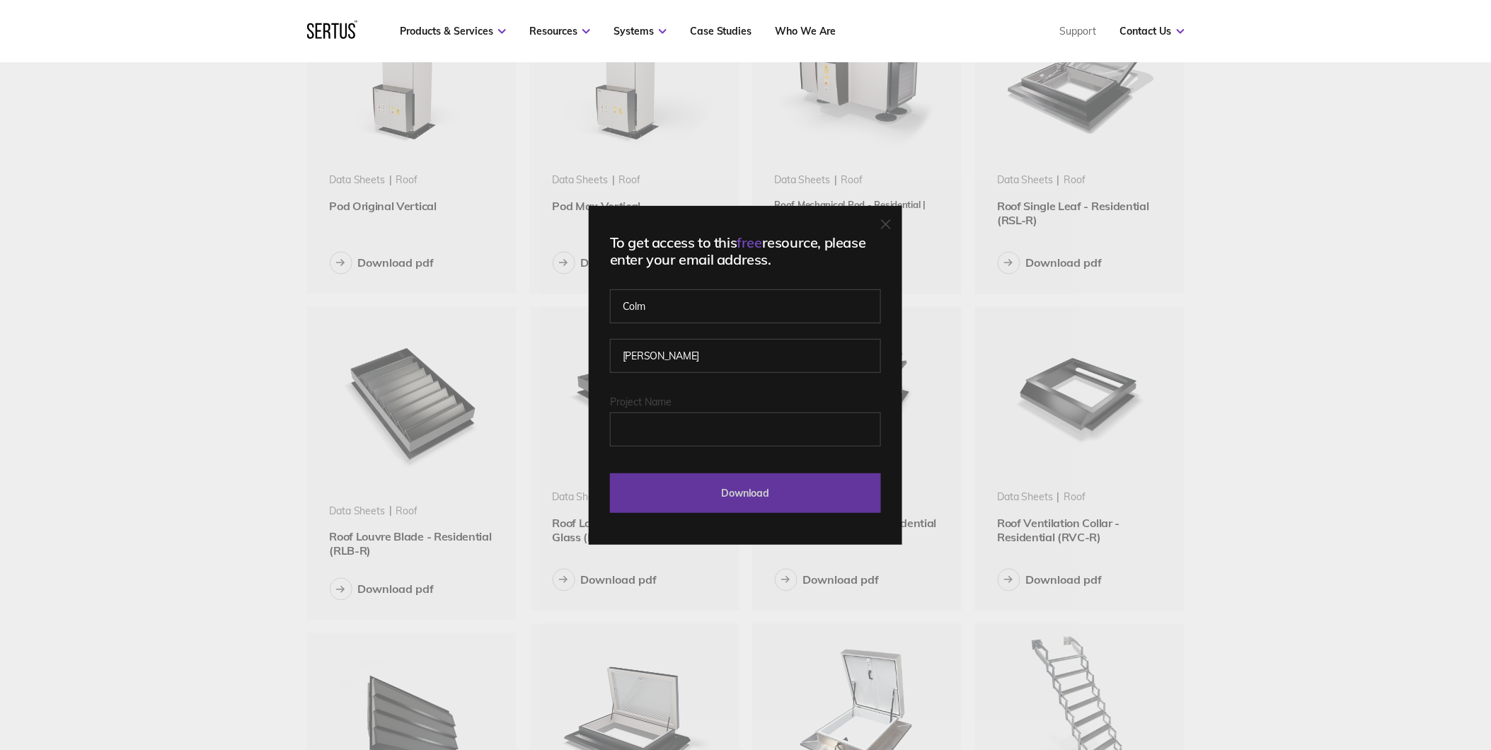
click at [759, 495] on input "Download" at bounding box center [745, 493] width 271 height 40
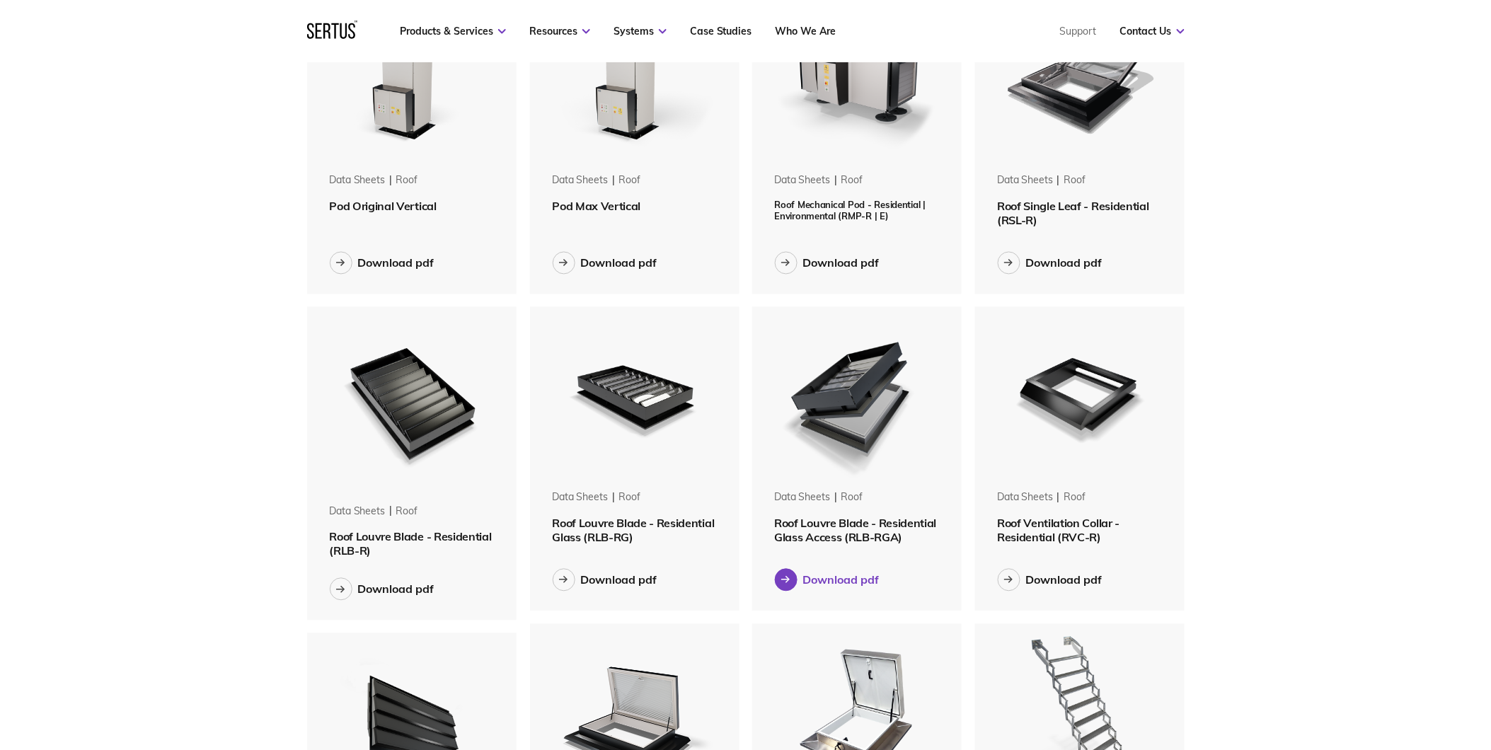
click at [854, 576] on div "Download pdf" at bounding box center [841, 580] width 76 height 14
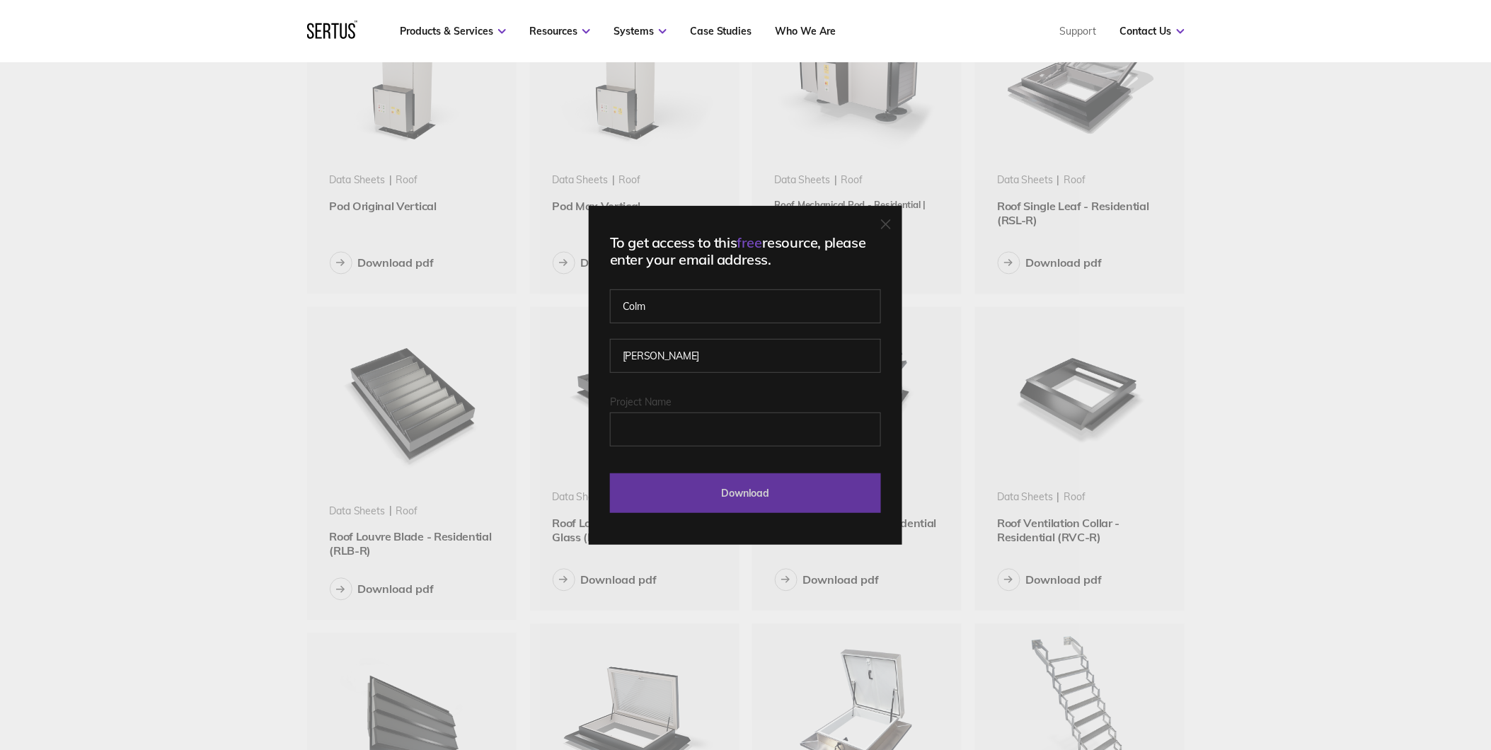
click at [817, 495] on input "Download" at bounding box center [745, 493] width 271 height 40
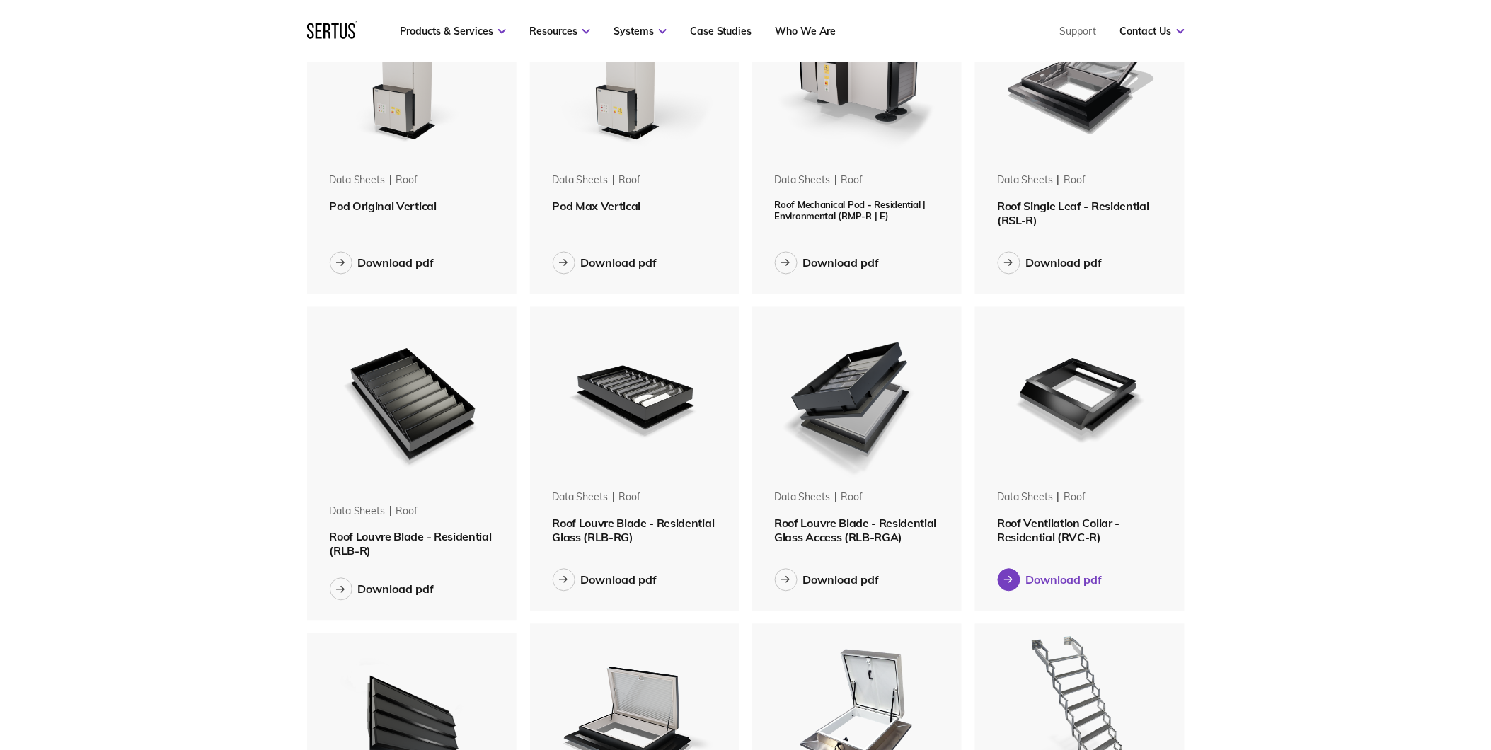
click at [1051, 582] on div "Download pdf" at bounding box center [1064, 580] width 76 height 14
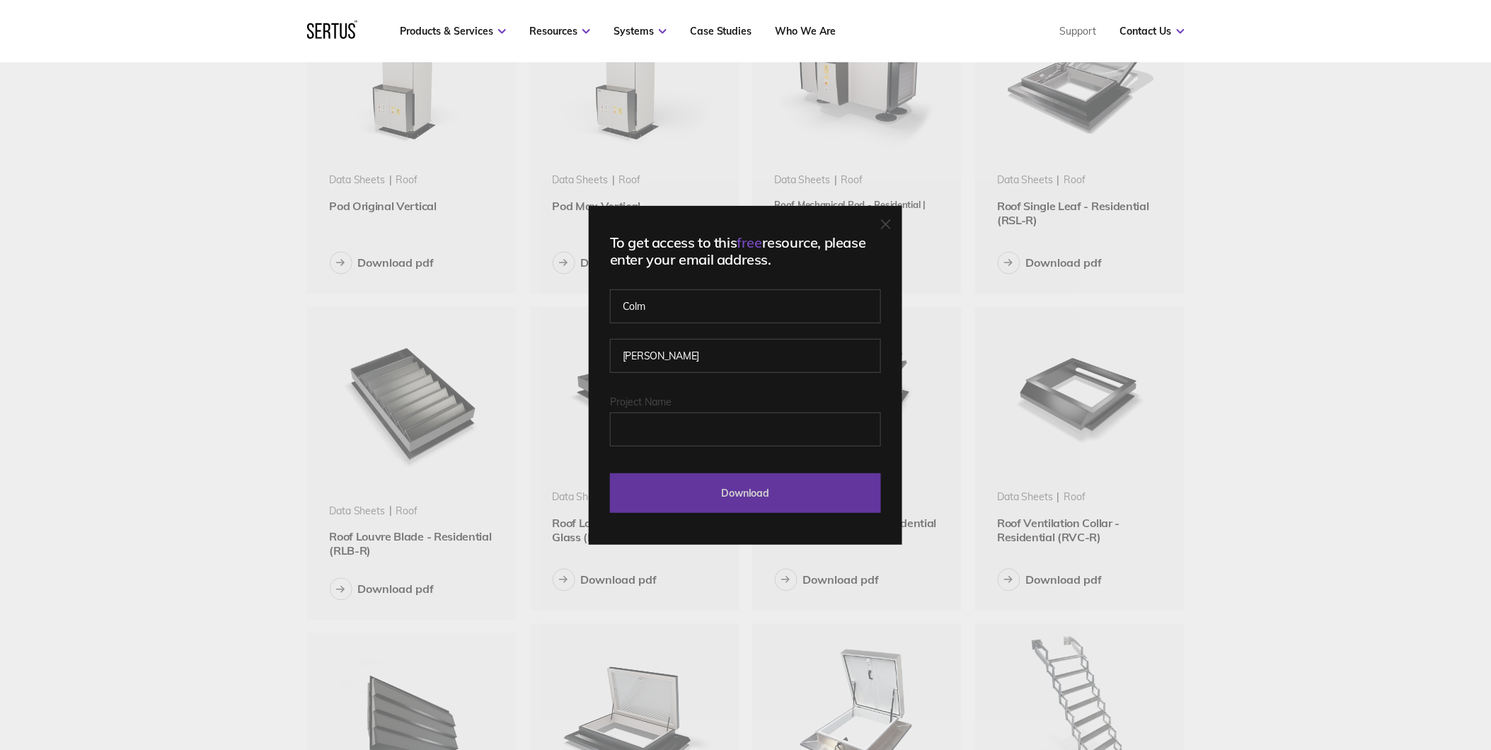
click at [841, 495] on input "Download" at bounding box center [745, 493] width 271 height 40
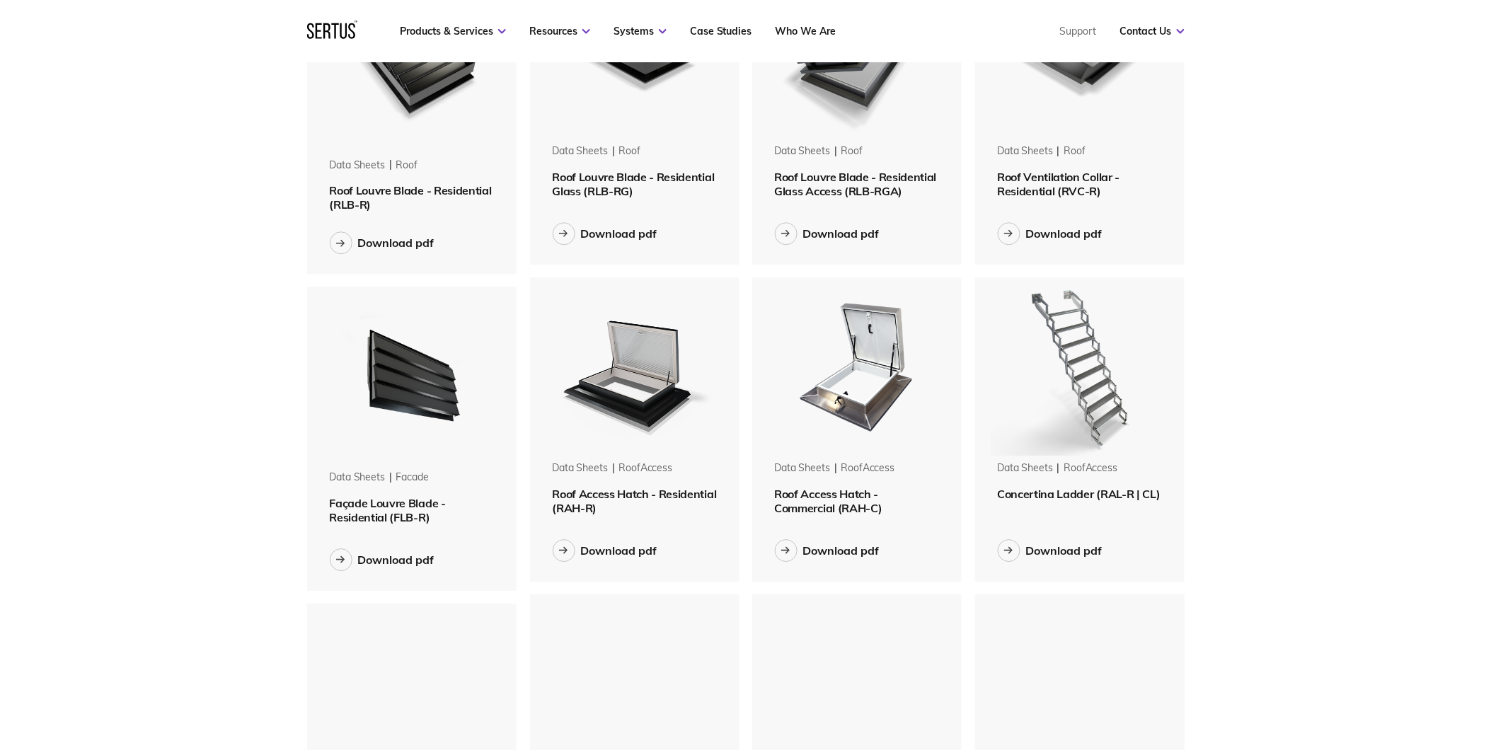
scroll to position [1022, 0]
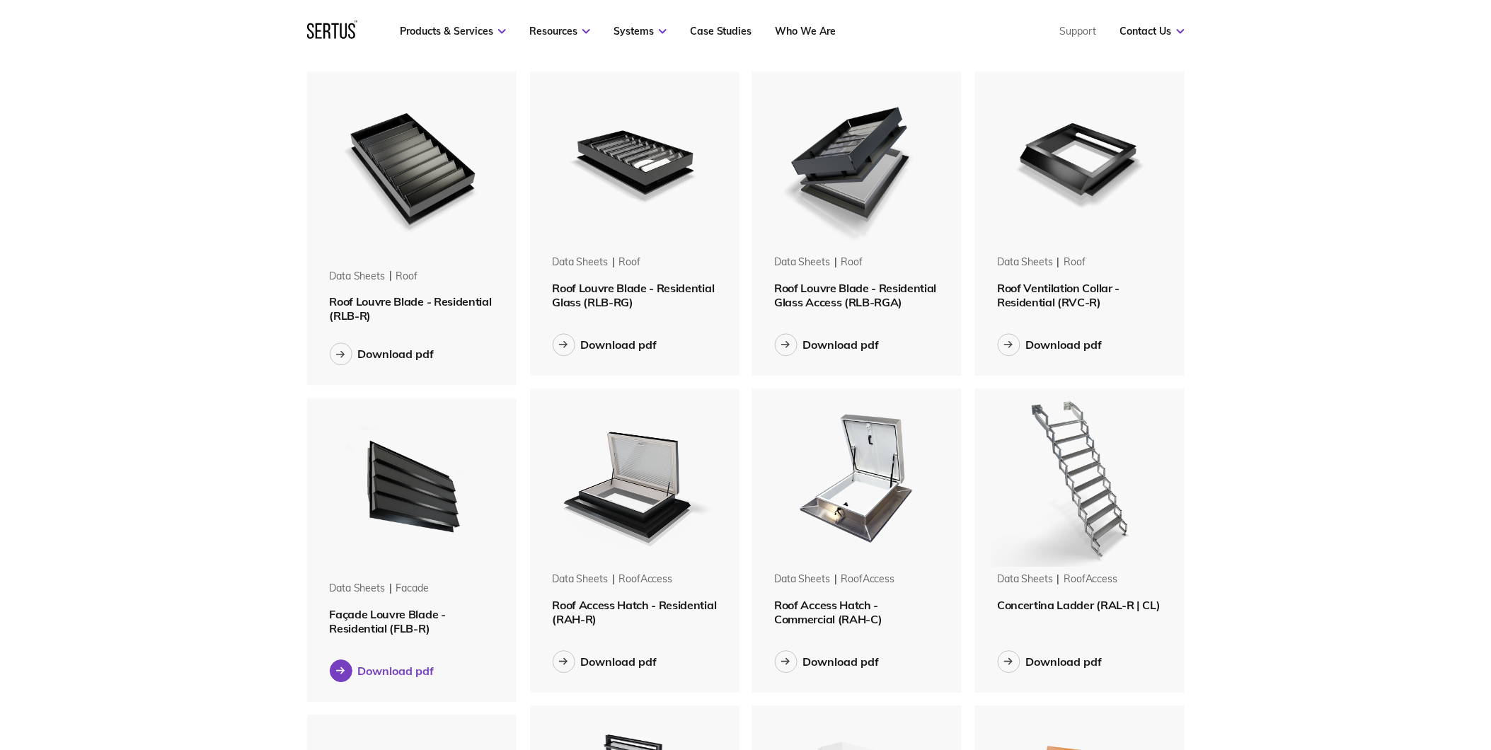
click at [396, 668] on div "Download pdf" at bounding box center [396, 671] width 76 height 14
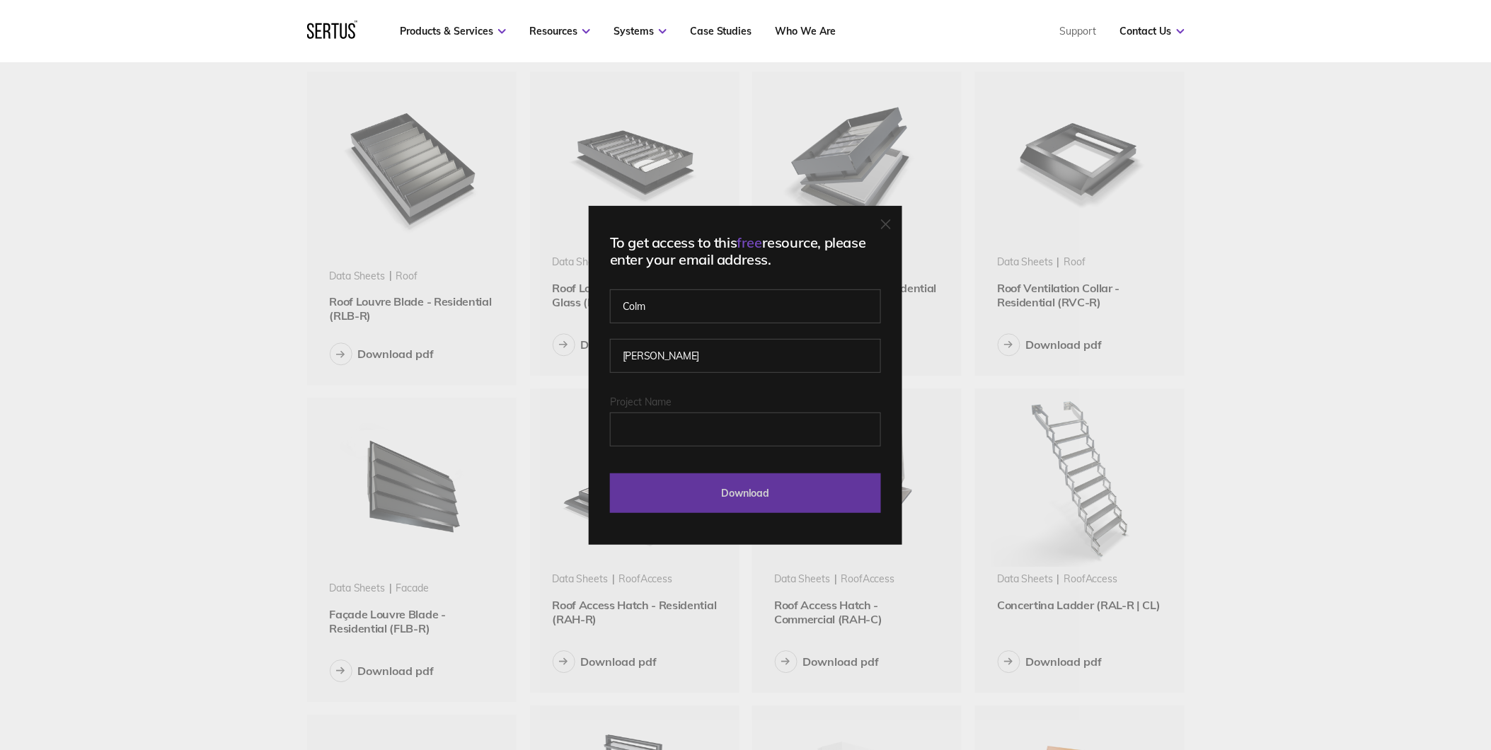
click at [725, 497] on input "Download" at bounding box center [745, 493] width 271 height 40
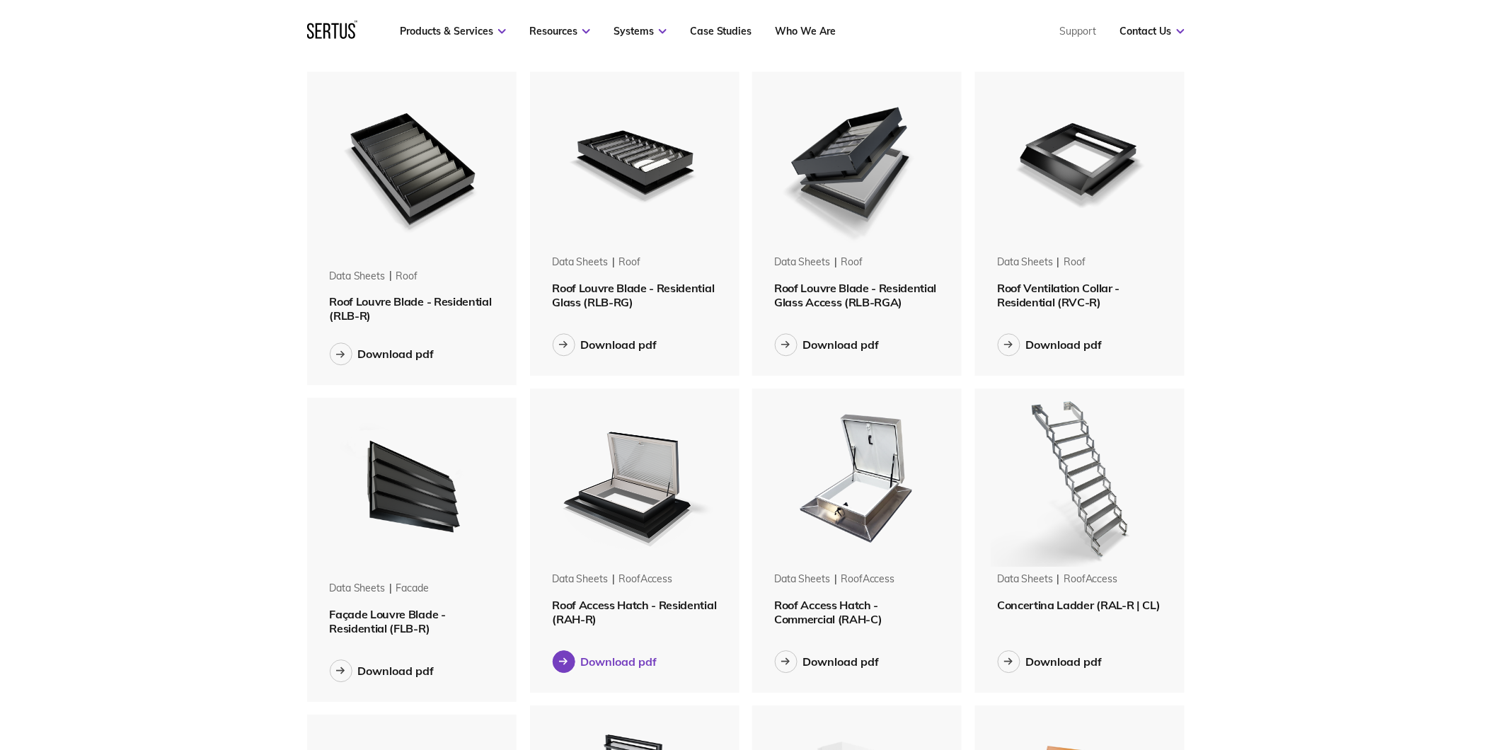
click at [627, 664] on div "Download pdf" at bounding box center [619, 662] width 76 height 14
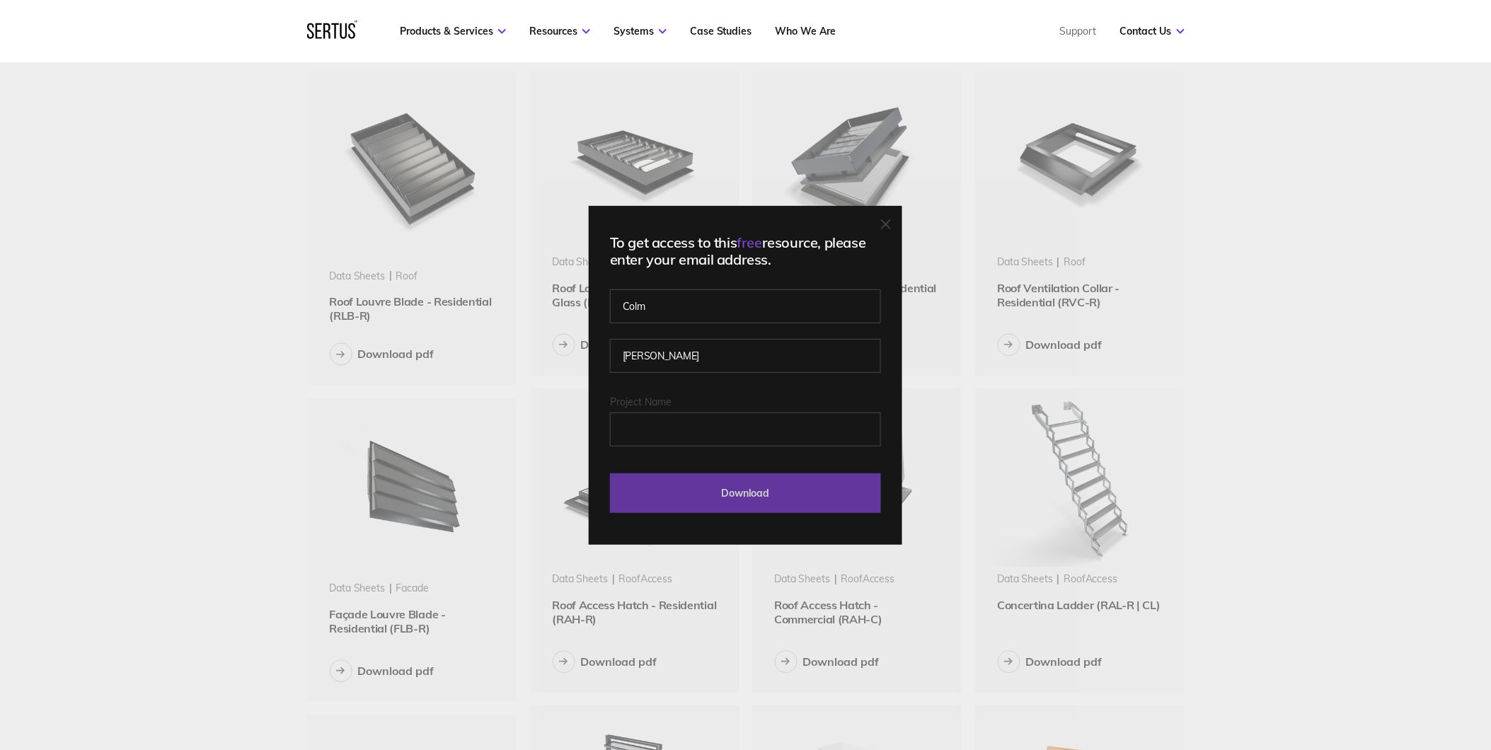
click at [730, 502] on input "Download" at bounding box center [745, 493] width 271 height 40
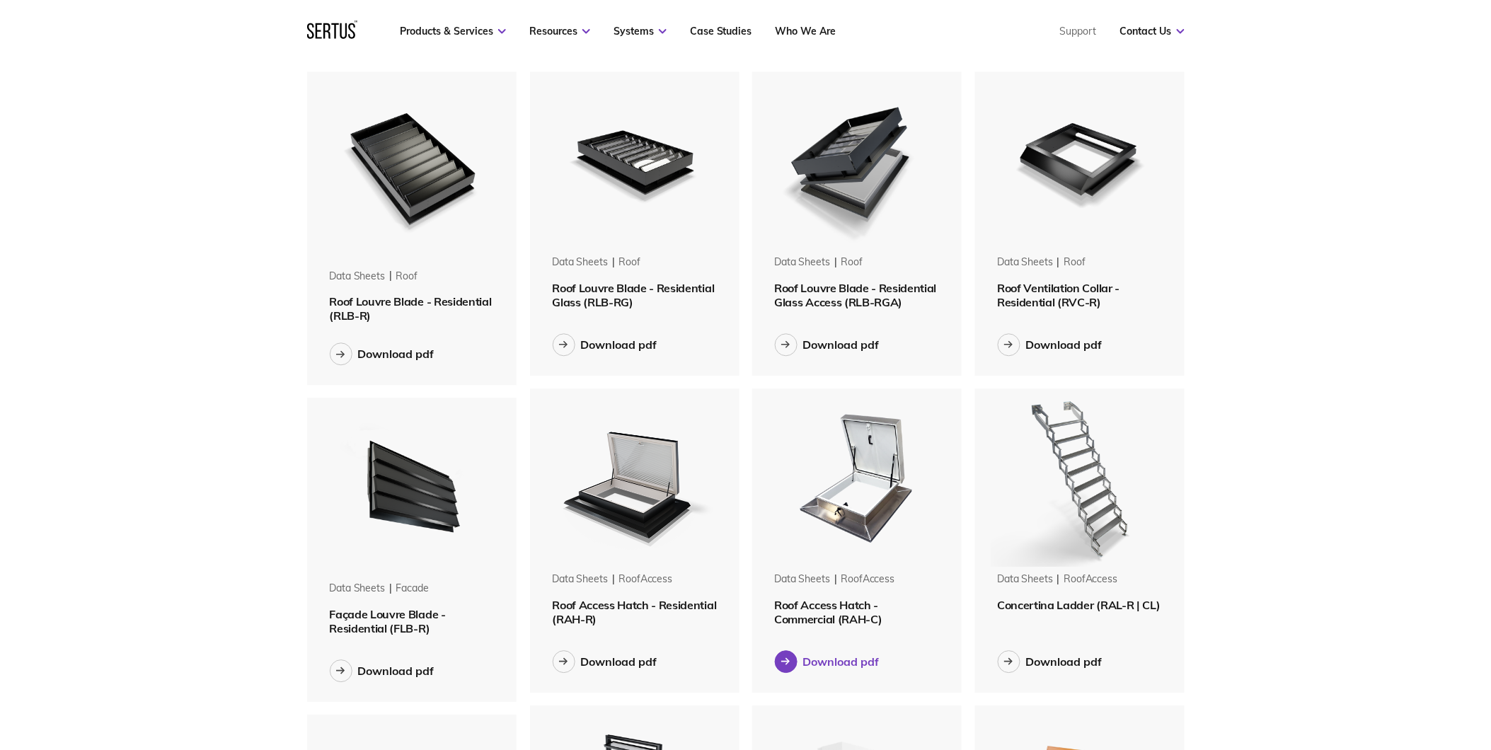
click at [855, 655] on div "Download pdf" at bounding box center [841, 662] width 76 height 14
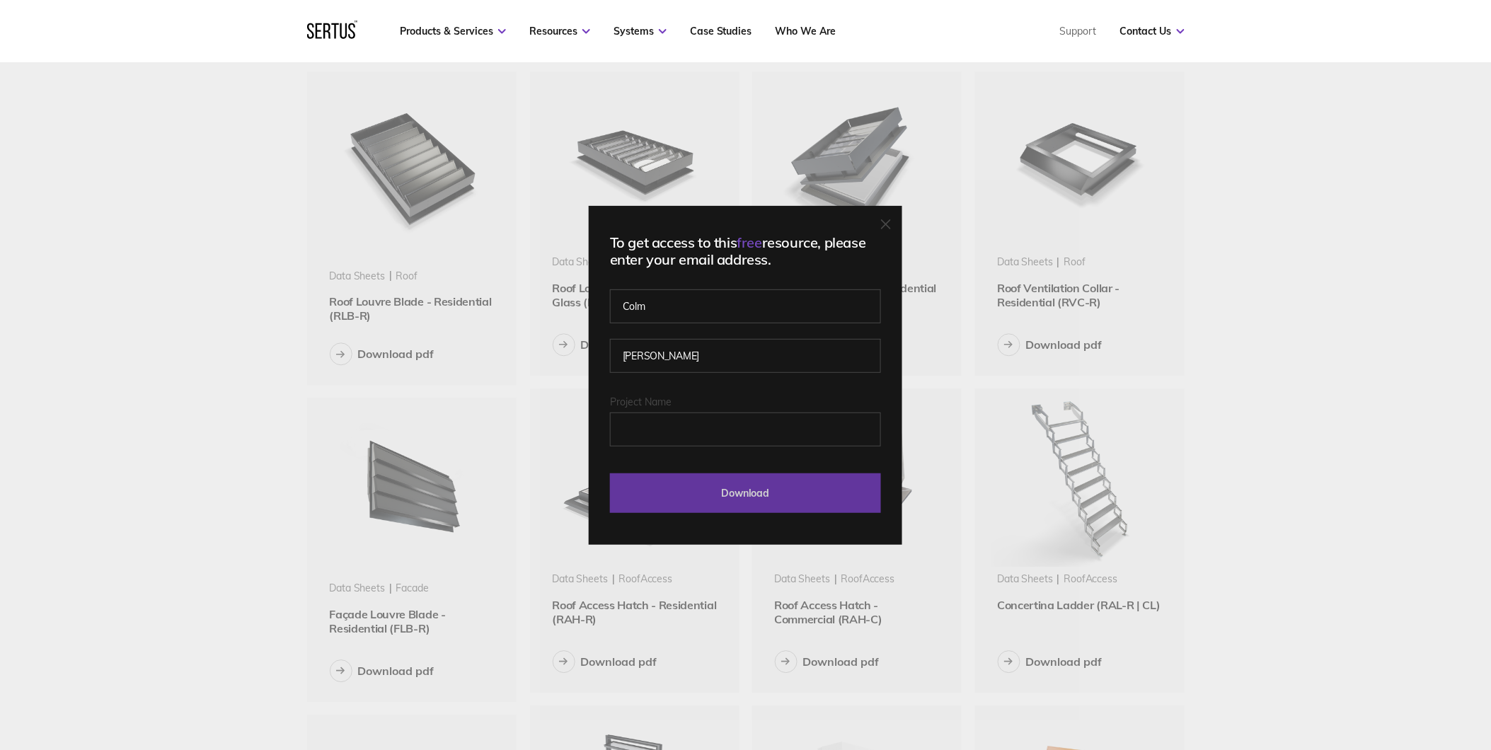
click at [783, 487] on input "Download" at bounding box center [745, 493] width 271 height 40
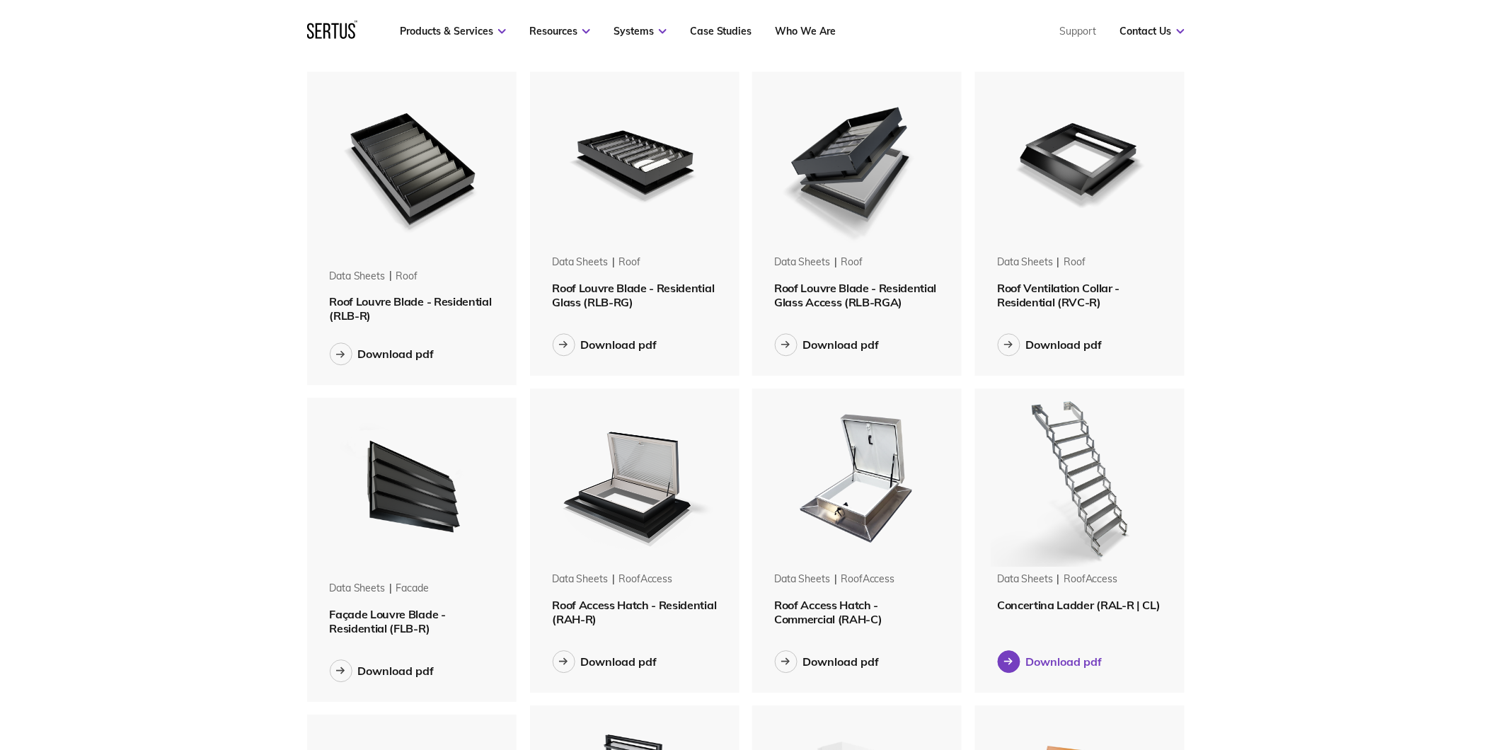
click at [1031, 665] on div "Download pdf" at bounding box center [1064, 662] width 76 height 14
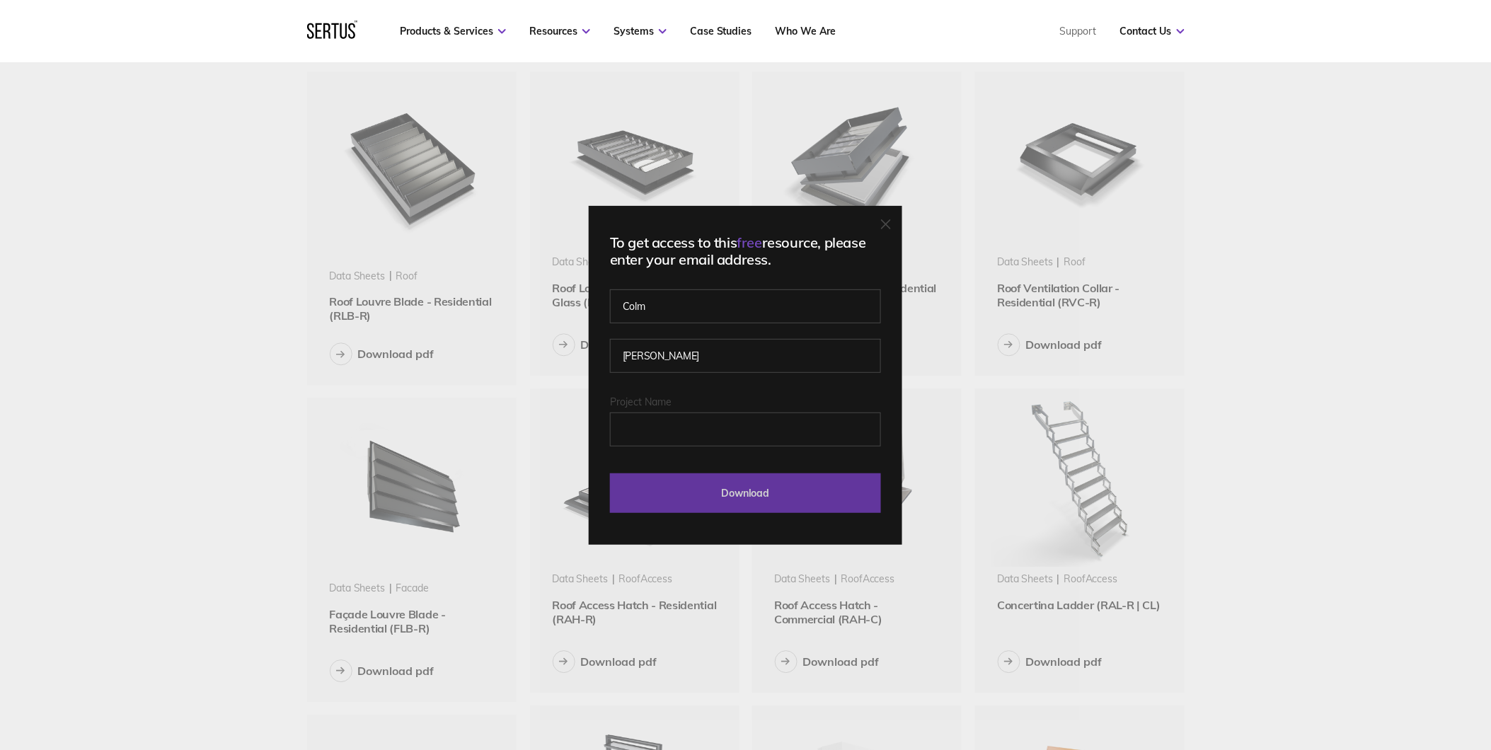
click at [781, 507] on input "Download" at bounding box center [745, 493] width 271 height 40
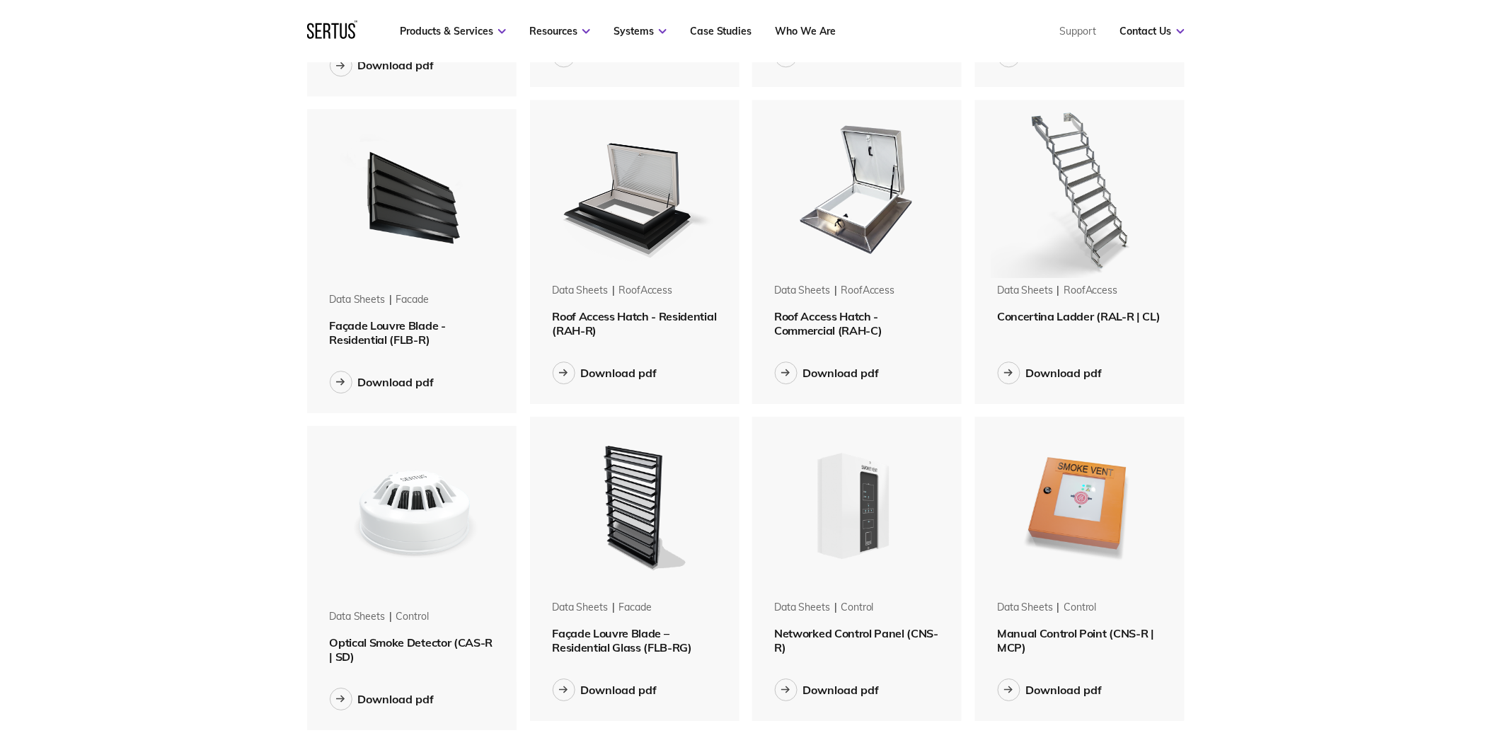
scroll to position [1415, 0]
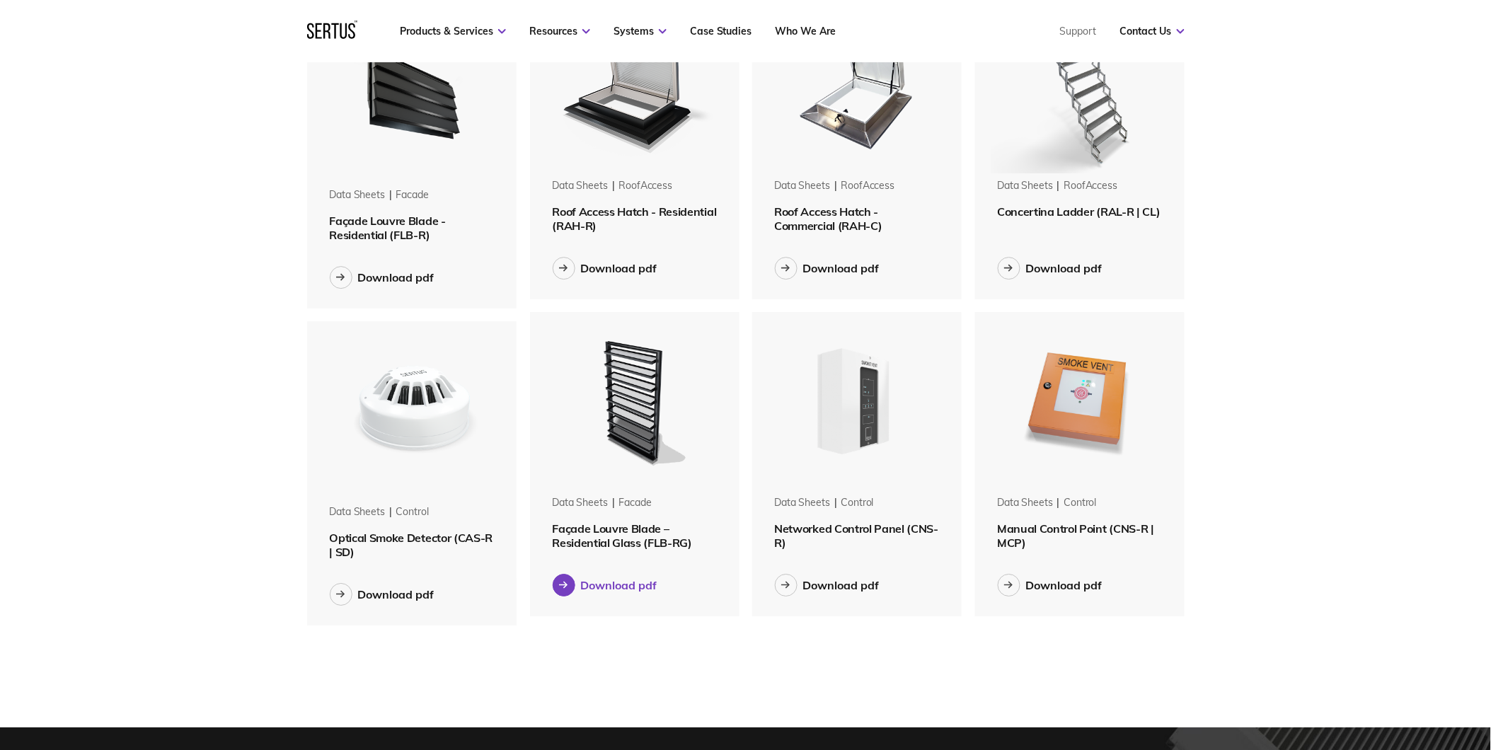
click at [624, 590] on div "Download pdf" at bounding box center [619, 585] width 76 height 14
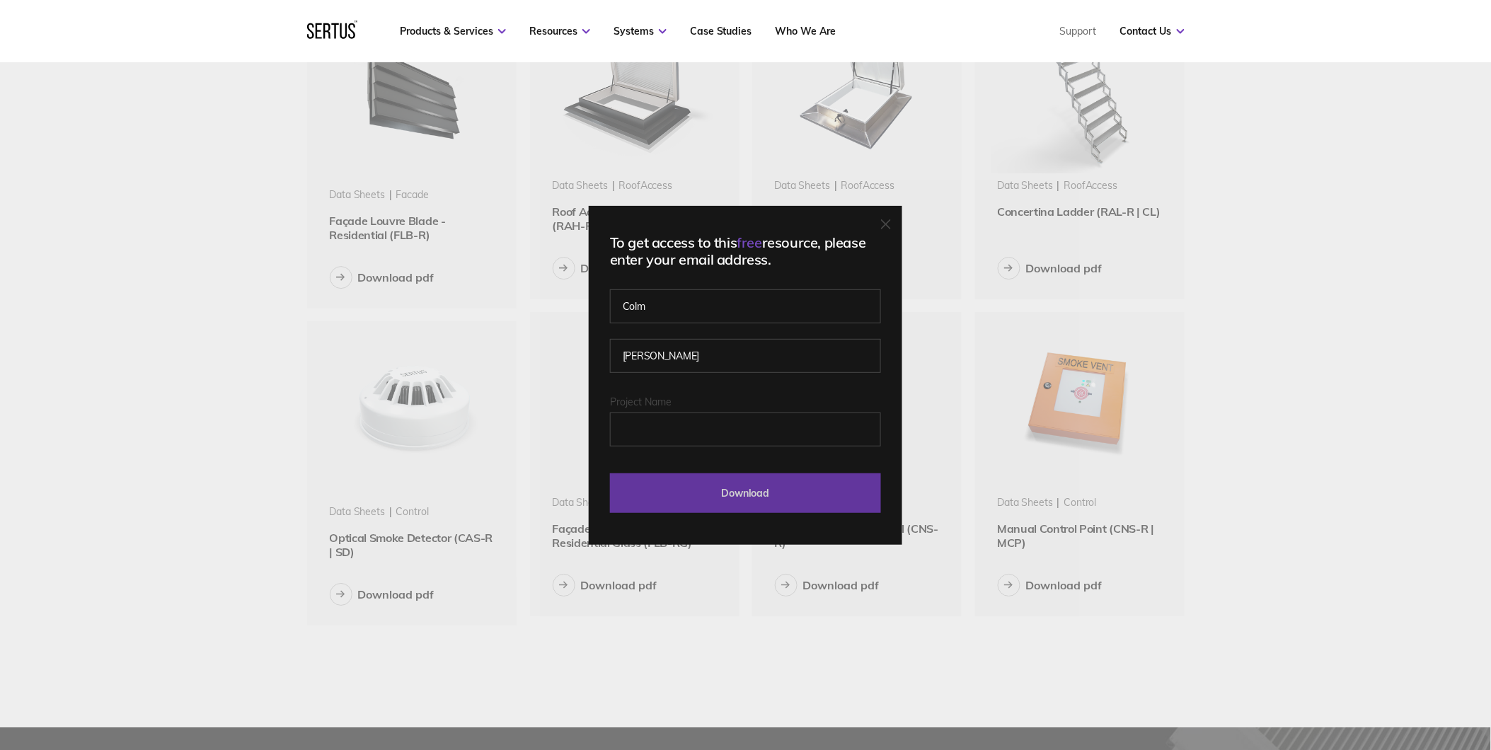
click at [772, 500] on input "Download" at bounding box center [745, 493] width 271 height 40
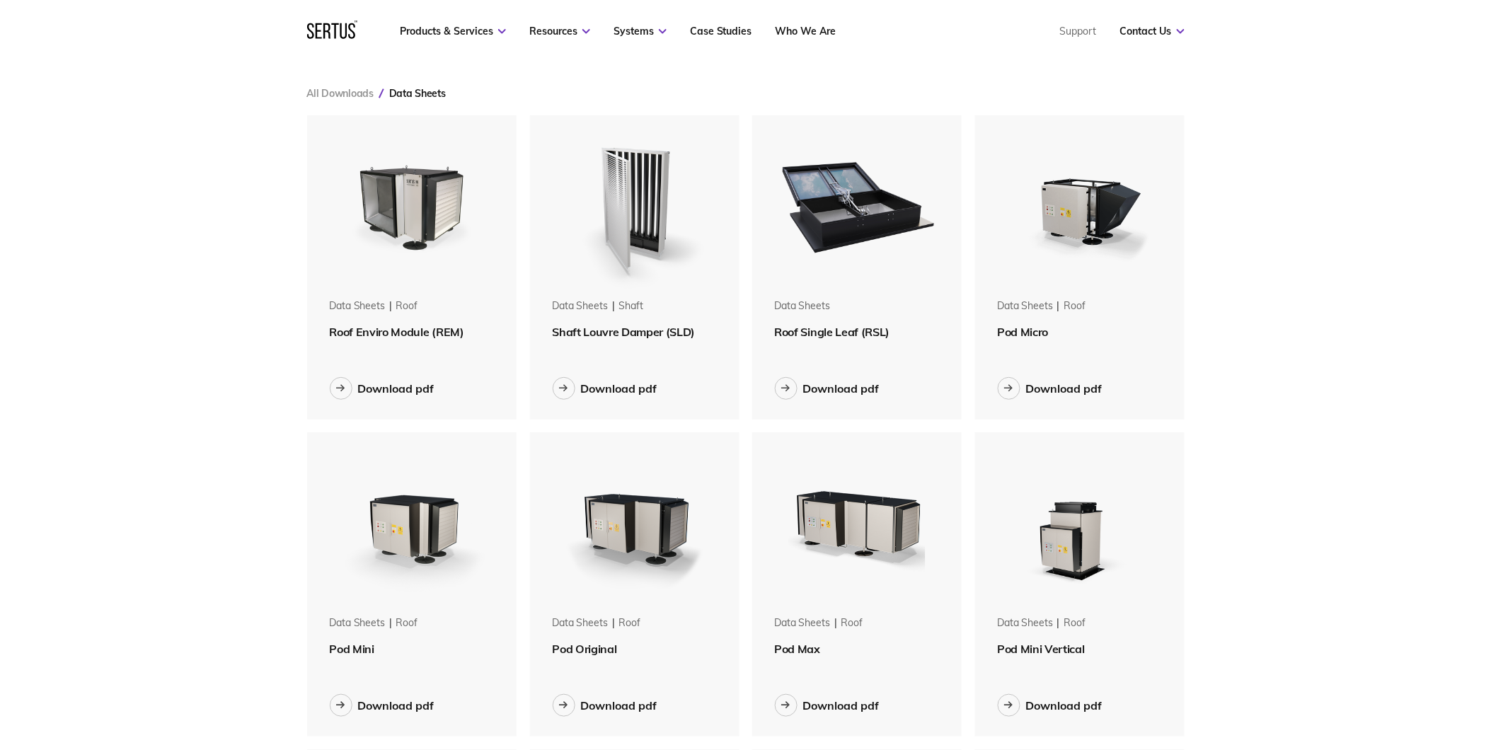
scroll to position [0, 0]
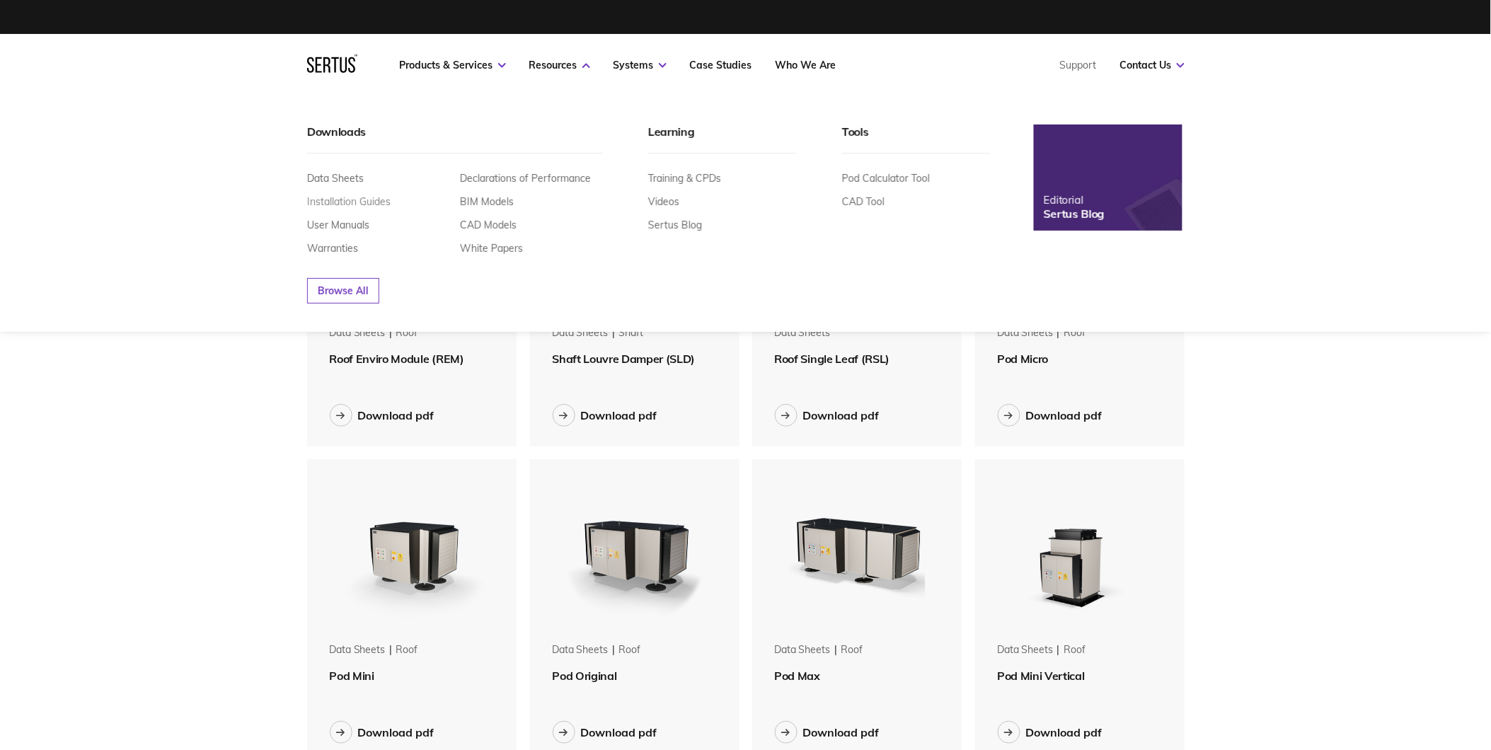
click at [371, 201] on link "Installation Guides" at bounding box center [348, 201] width 83 height 13
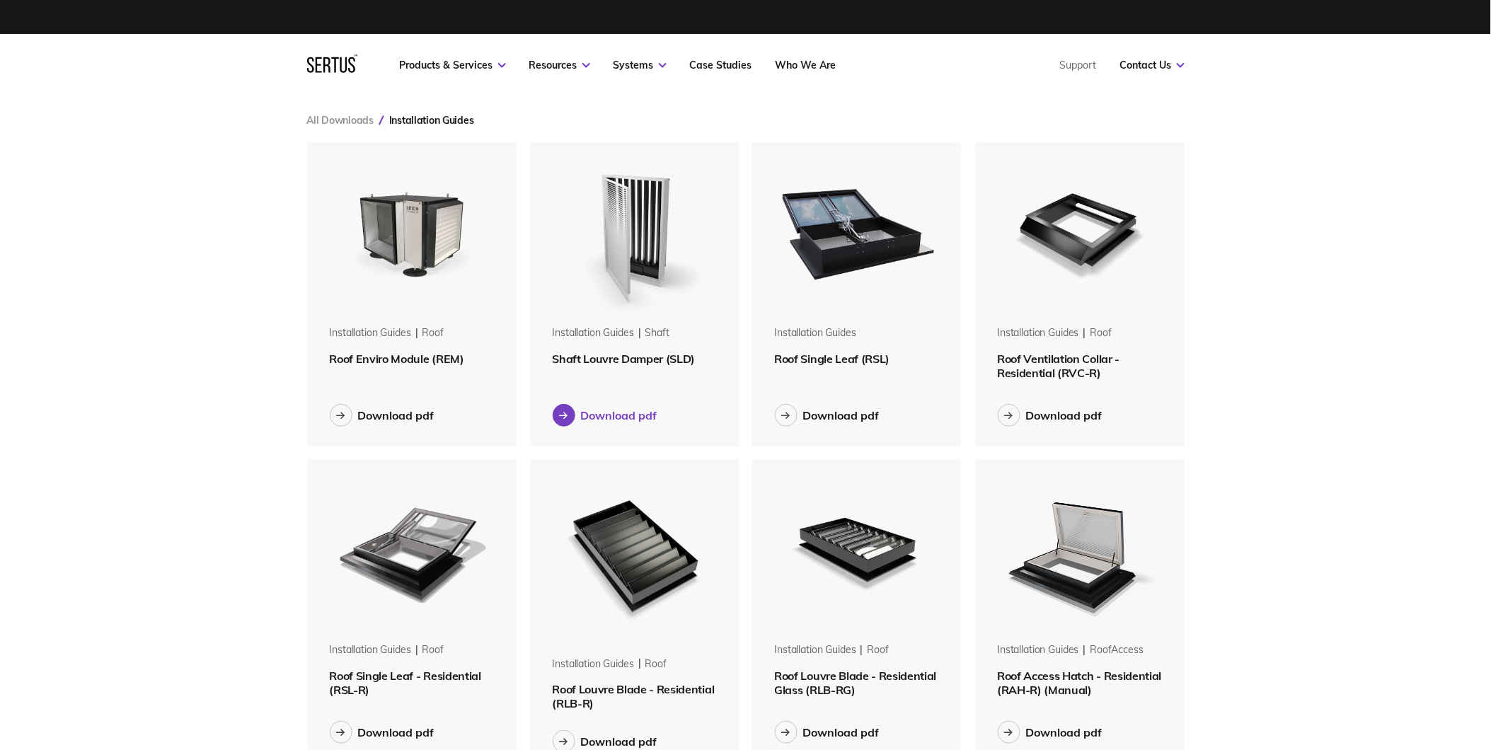
click at [609, 410] on div "Download pdf" at bounding box center [619, 415] width 76 height 14
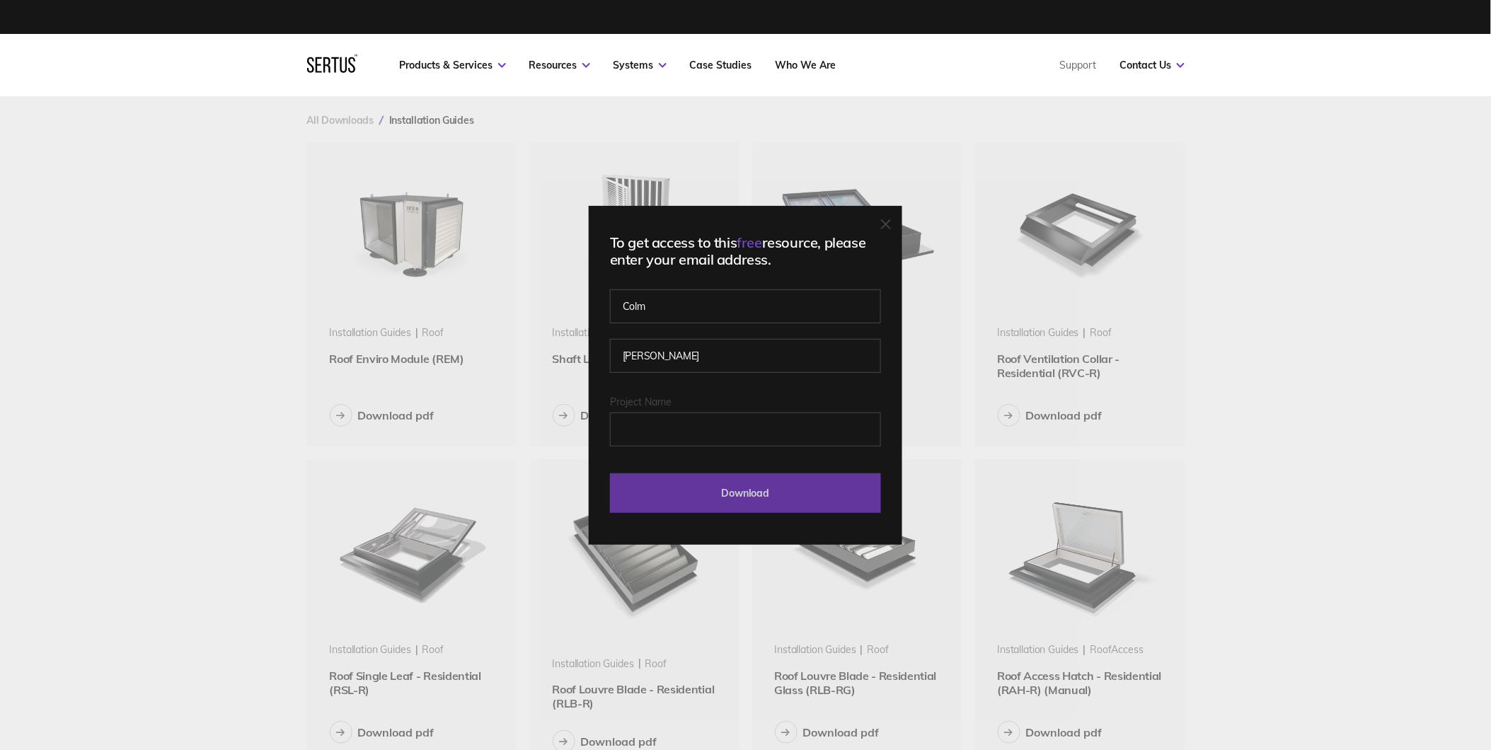
click at [742, 498] on input "Download" at bounding box center [745, 493] width 271 height 40
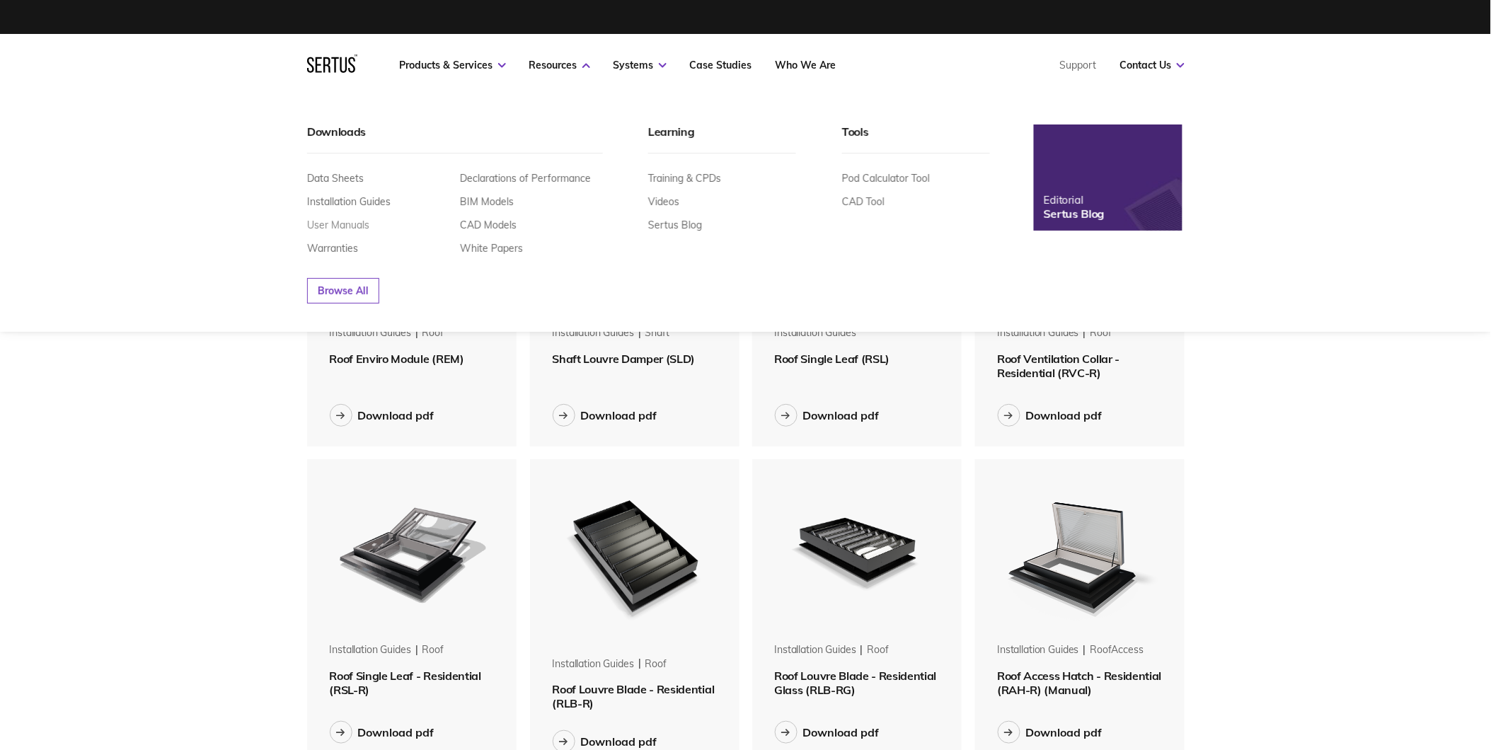
click at [350, 227] on link "User Manuals" at bounding box center [338, 225] width 62 height 13
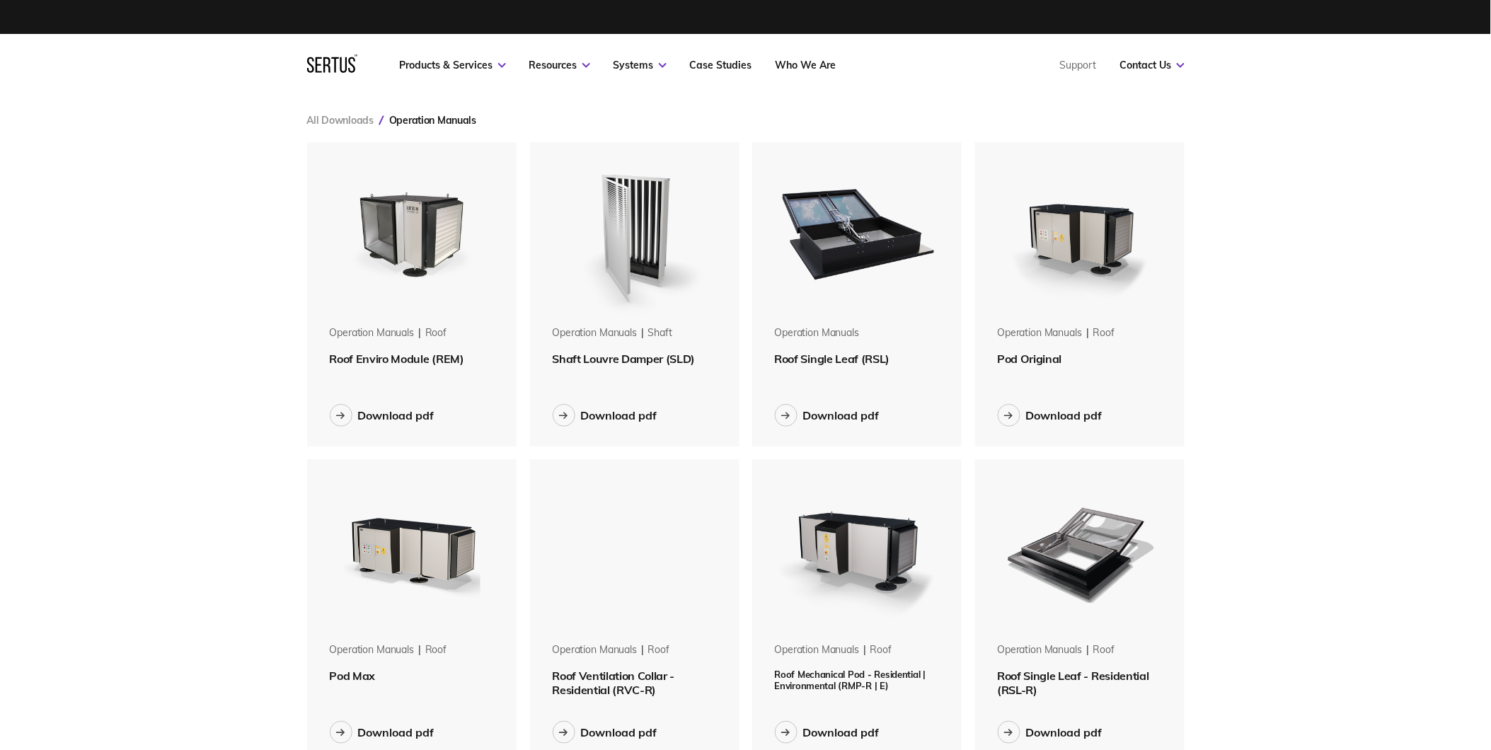
scroll to position [1279, 902]
click at [644, 411] on div "Download pdf" at bounding box center [619, 415] width 76 height 14
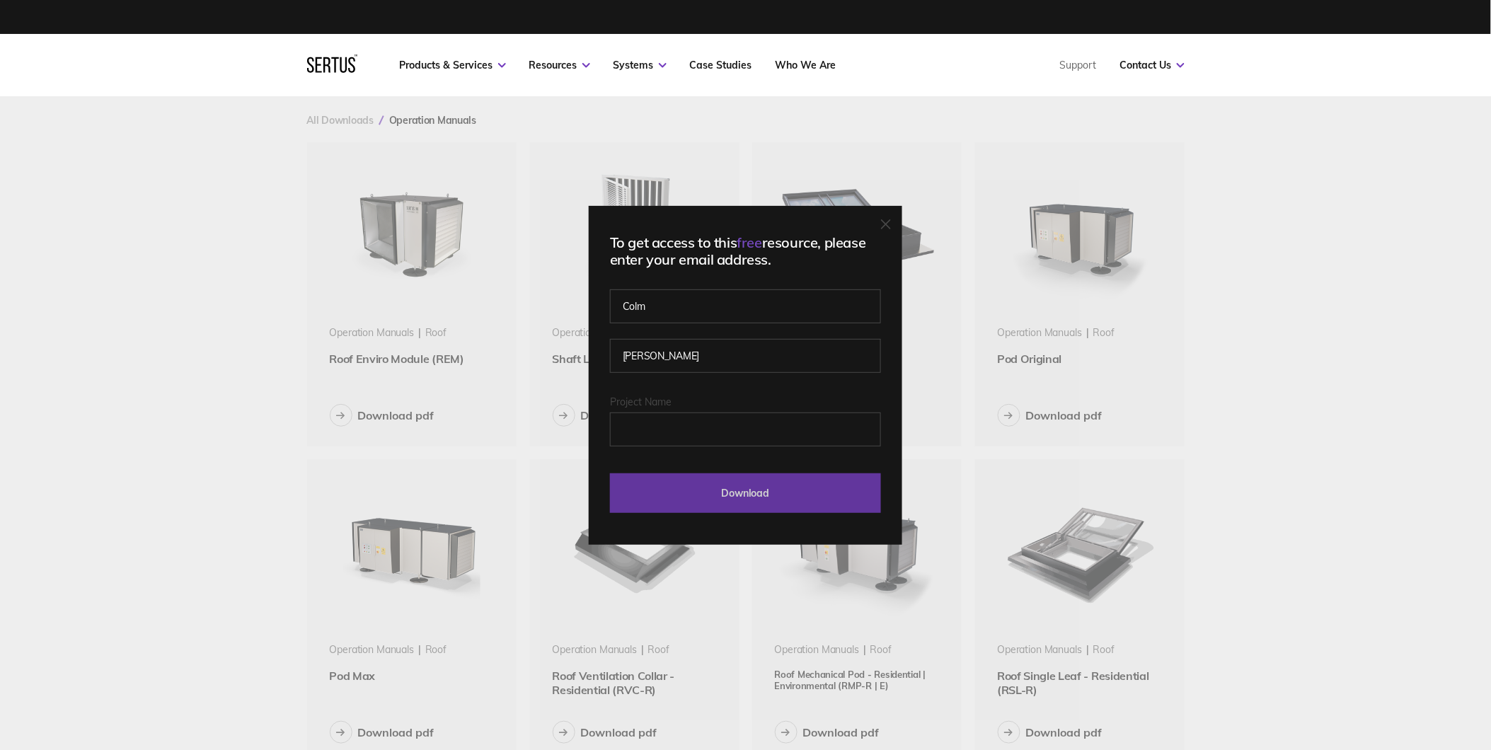
click at [783, 495] on input "Download" at bounding box center [745, 493] width 271 height 40
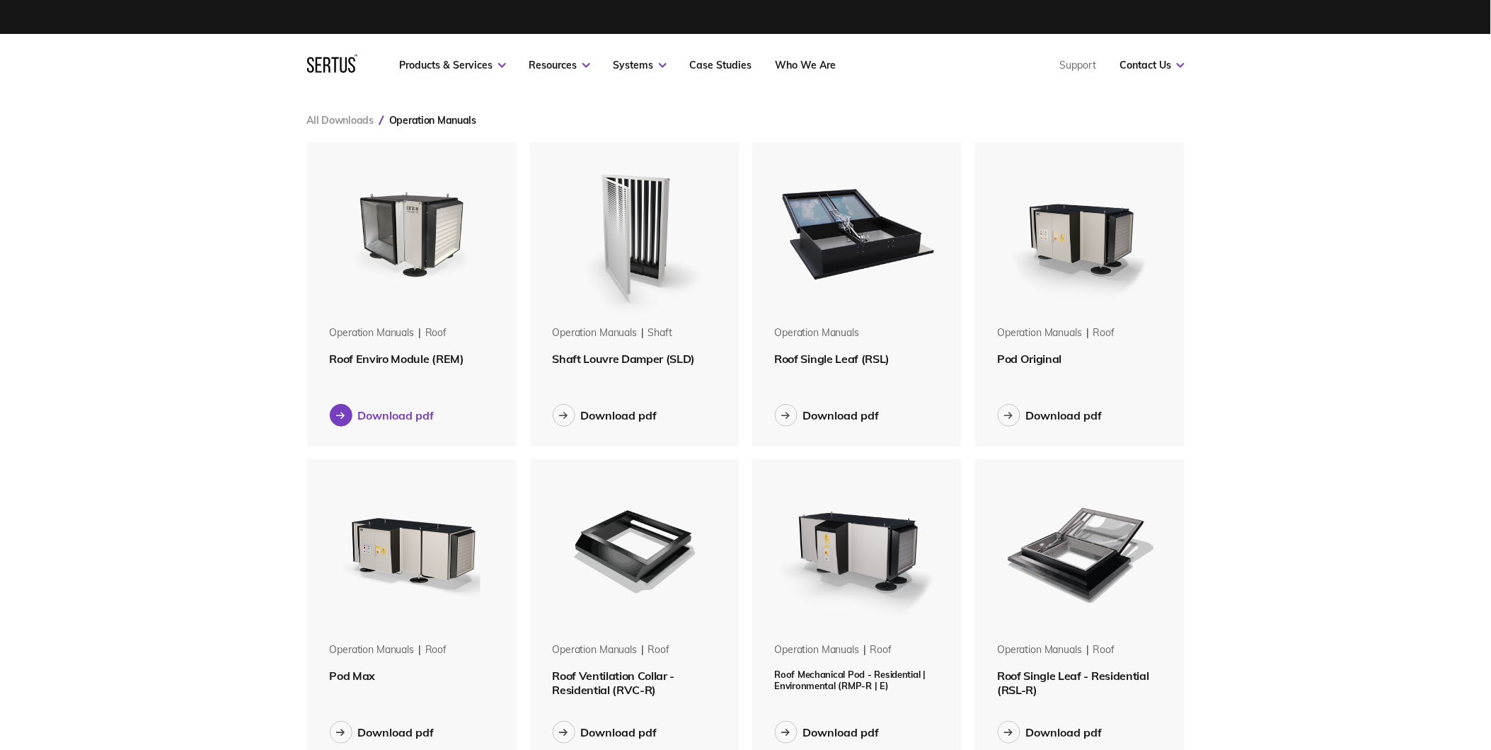
click at [401, 406] on button "Download pdf" at bounding box center [382, 415] width 105 height 23
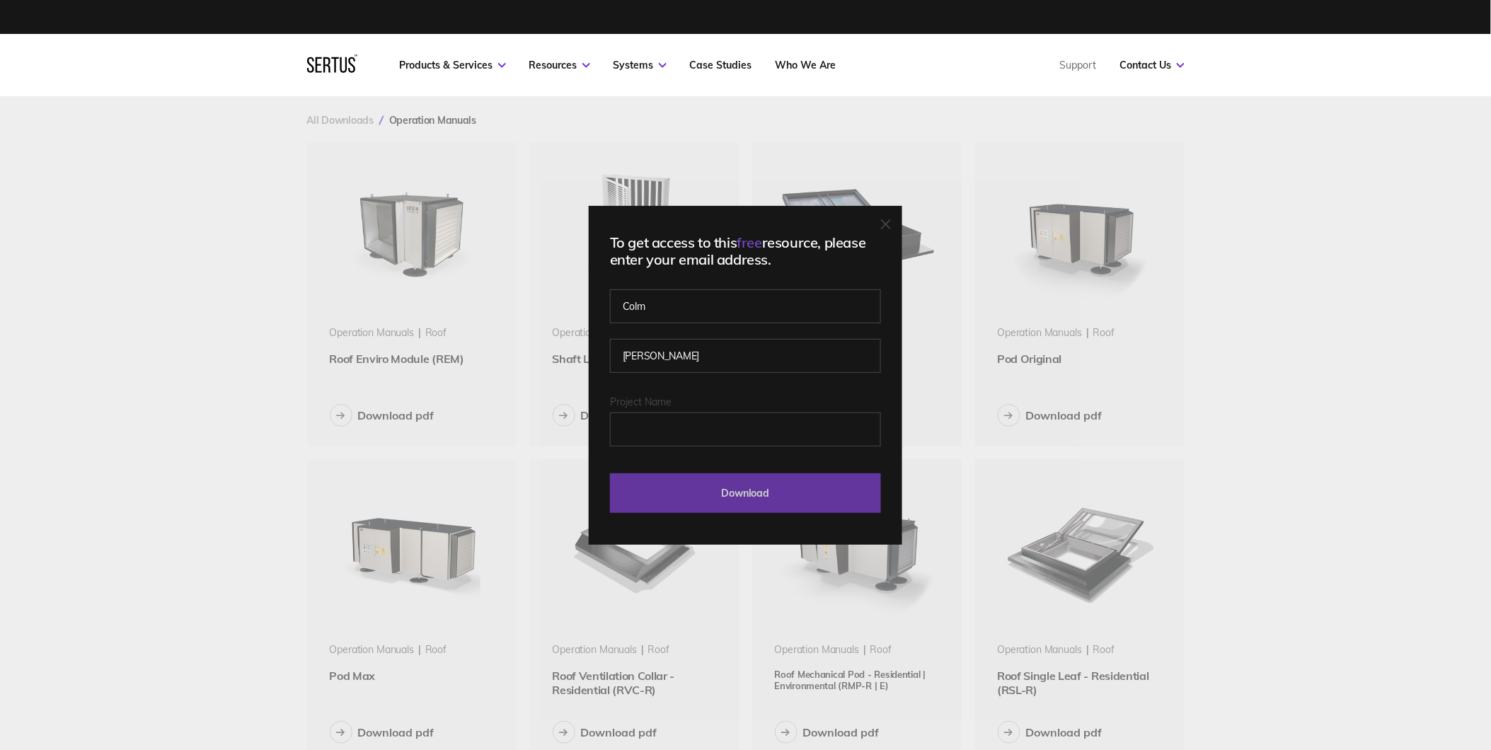
click at [719, 497] on input "Download" at bounding box center [745, 493] width 271 height 40
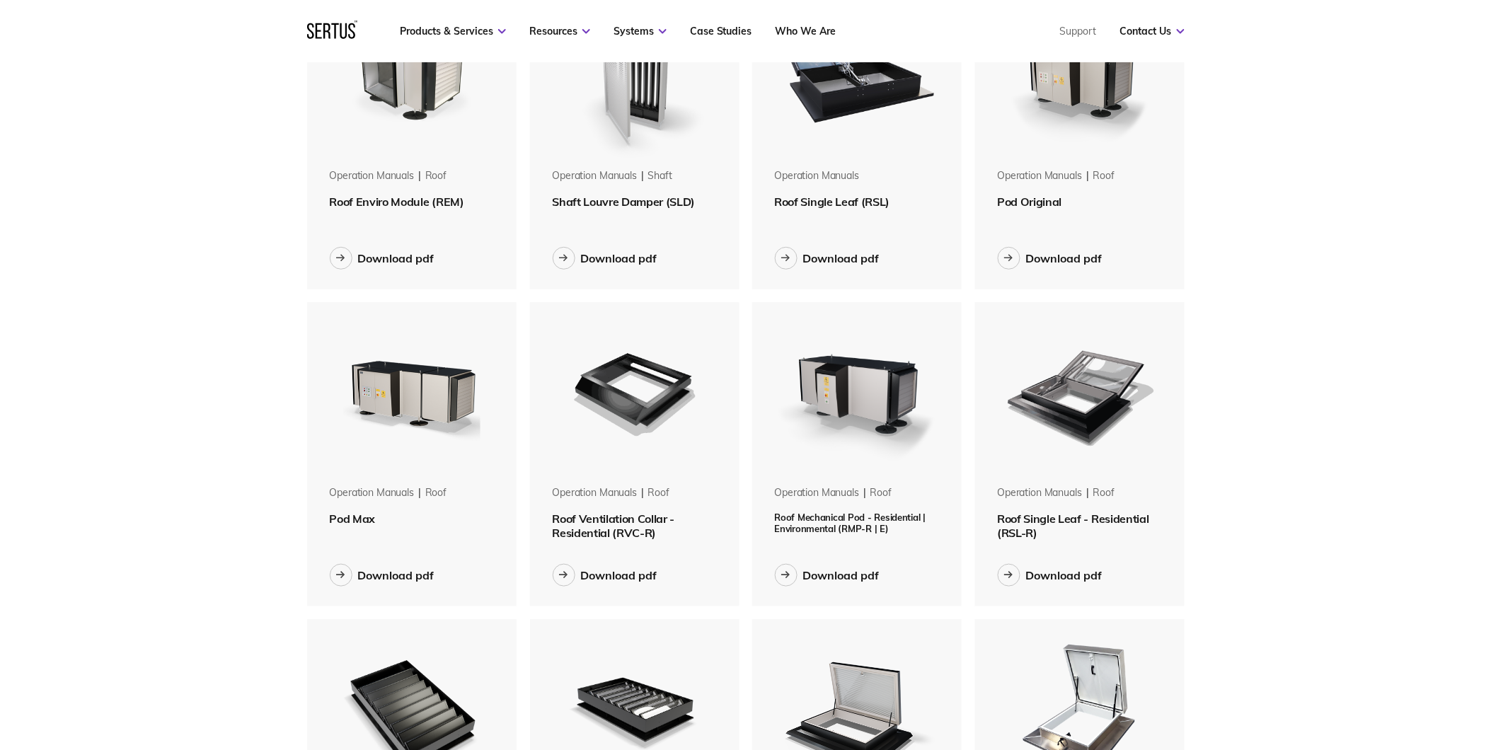
scroll to position [79, 0]
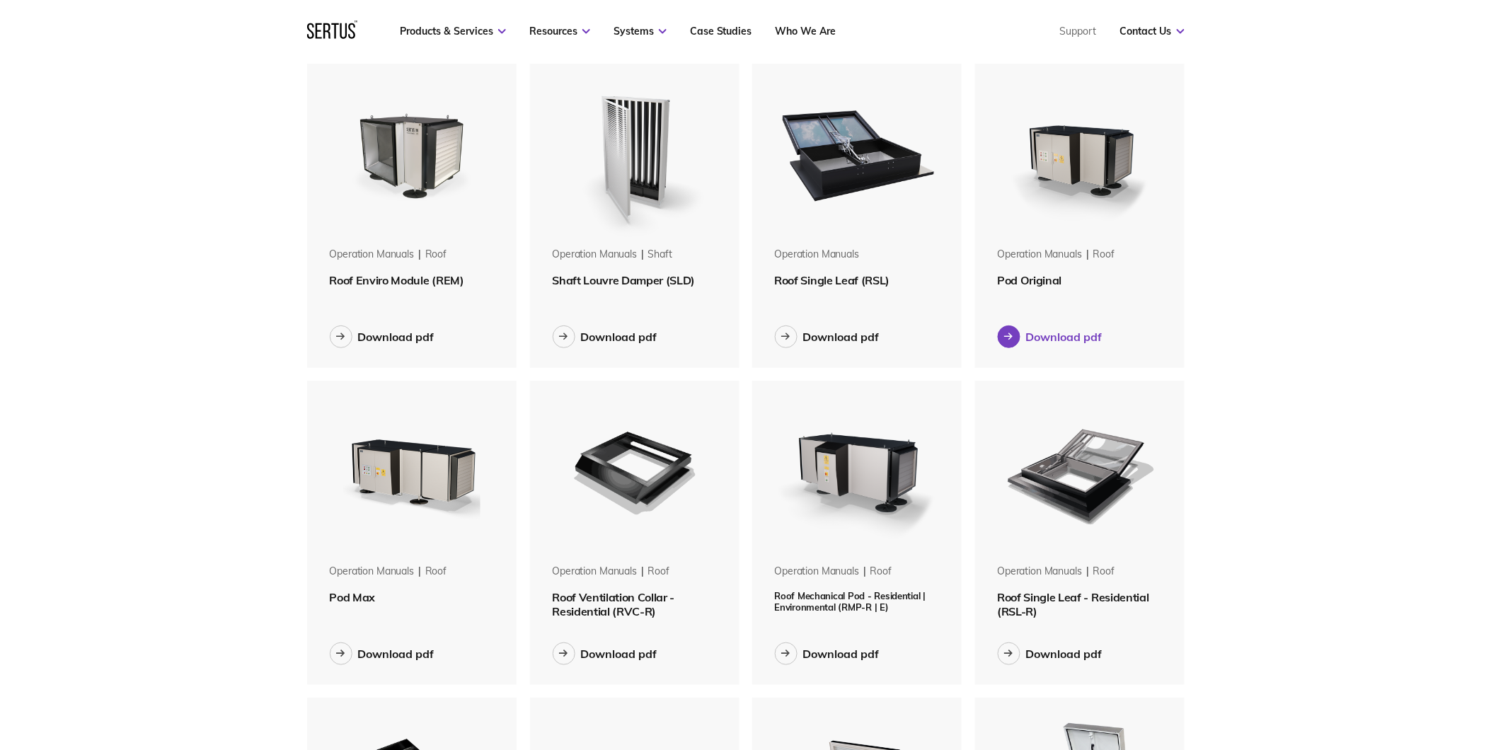
click at [1066, 335] on div "Download pdf" at bounding box center [1064, 337] width 76 height 14
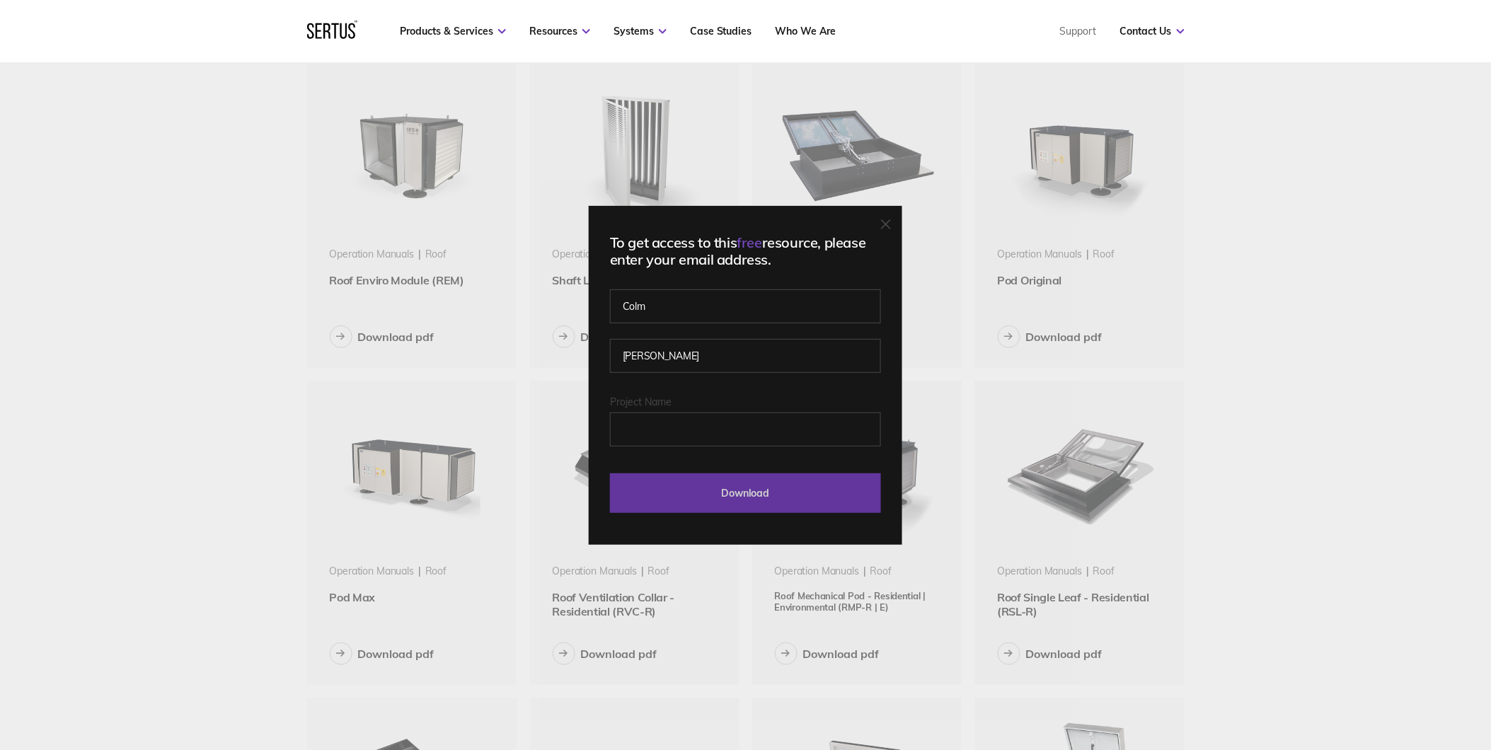
click at [752, 499] on input "Download" at bounding box center [745, 493] width 271 height 40
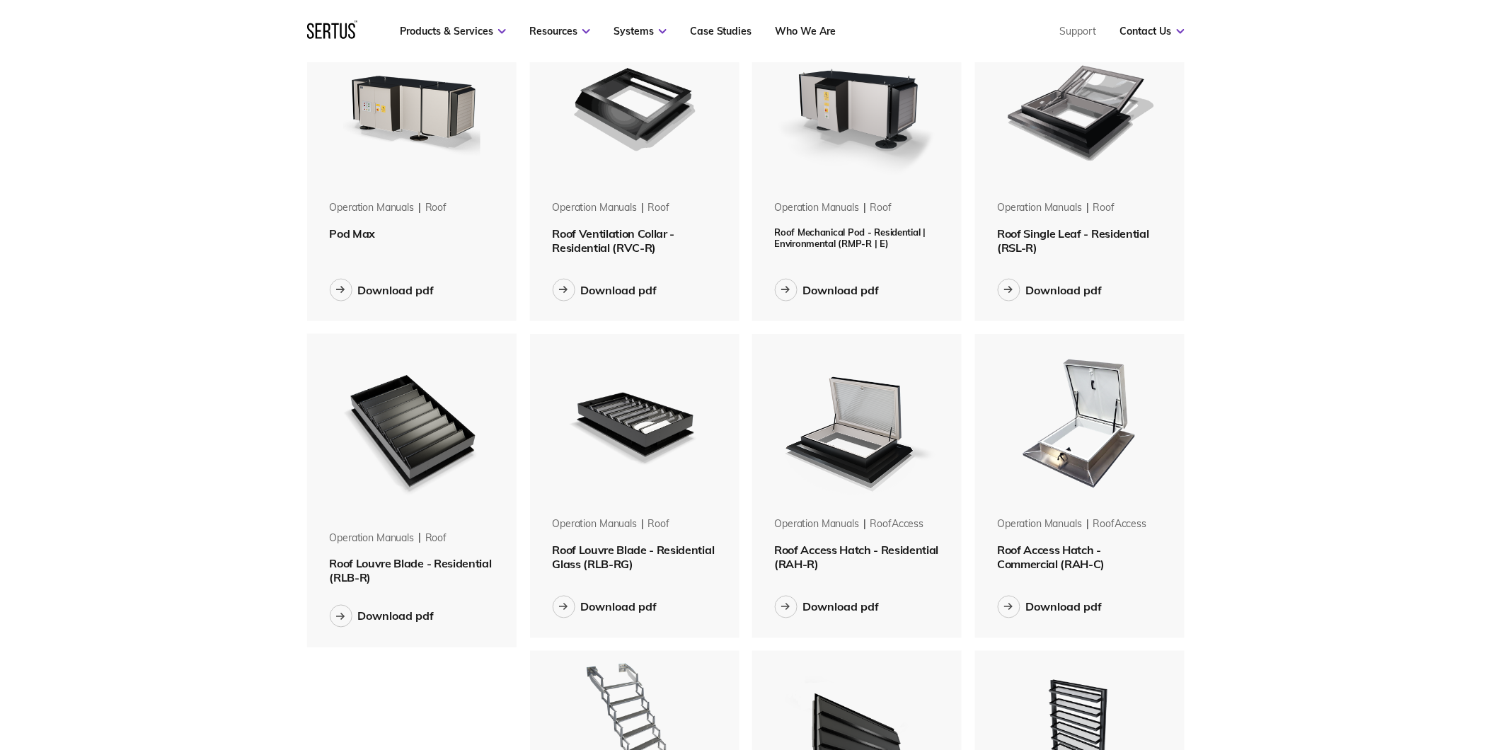
scroll to position [236, 0]
